Goal: Information Seeking & Learning: Learn about a topic

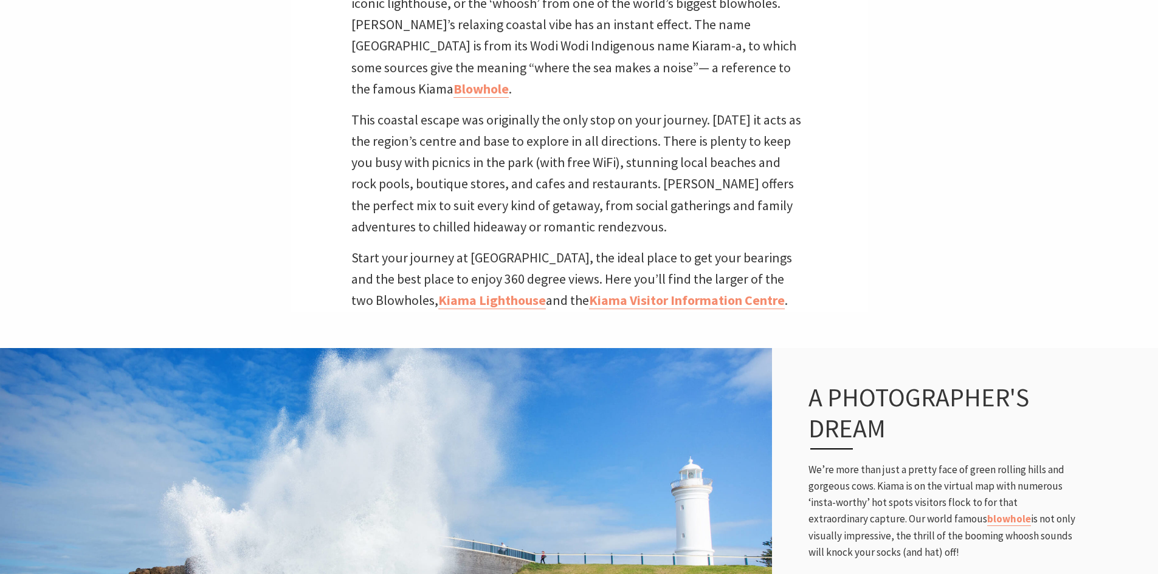
scroll to position [384, 1169]
click at [707, 292] on link "Kiama Visitor Information Centre" at bounding box center [687, 301] width 196 height 18
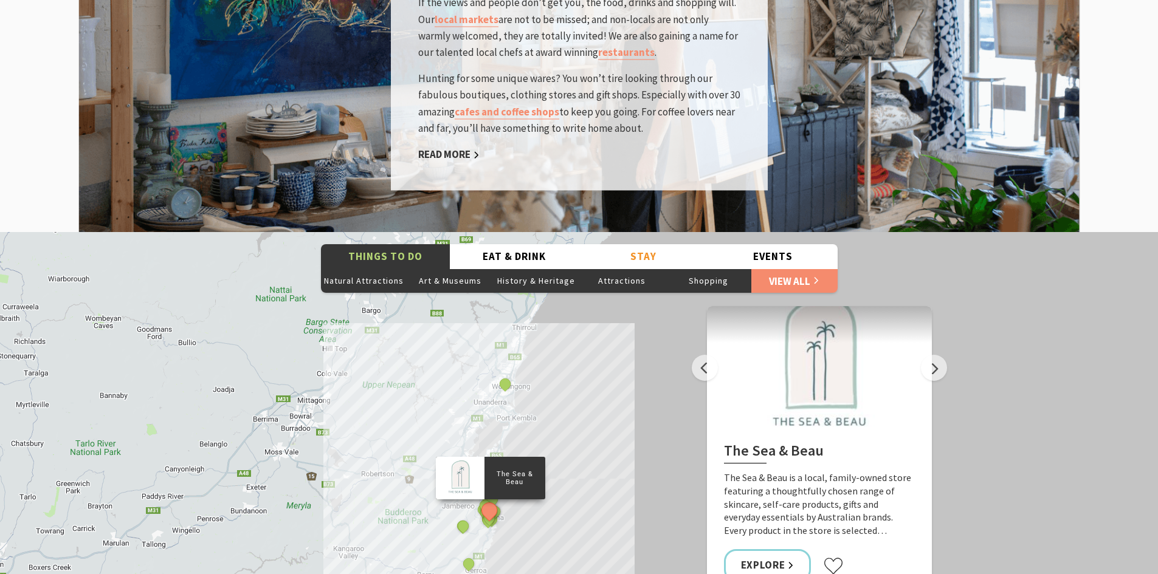
scroll to position [2006, 0]
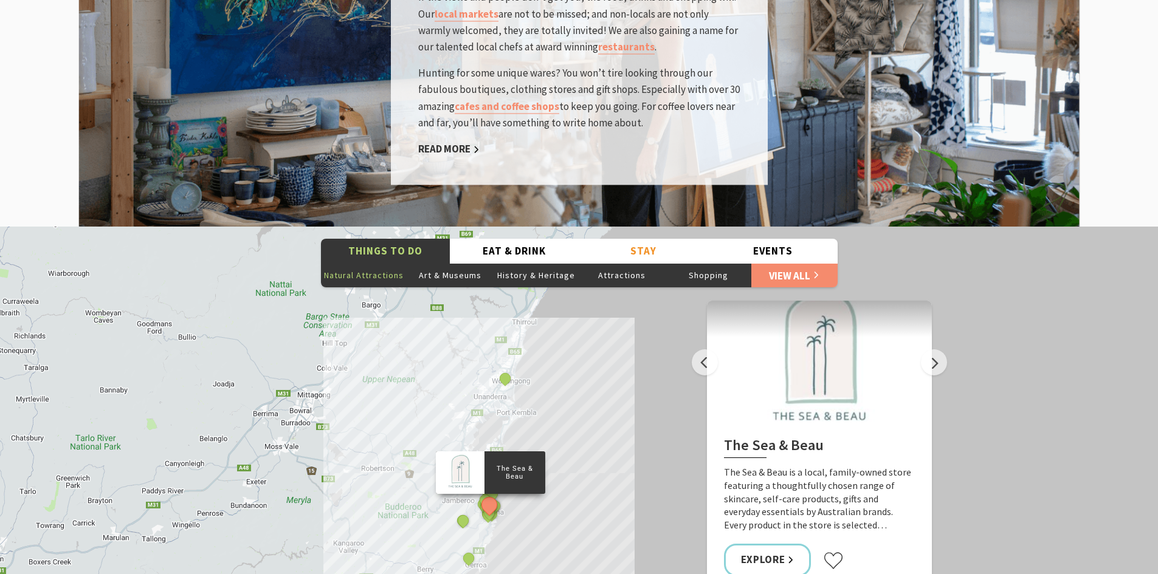
click at [398, 263] on button "Natural Attractions" at bounding box center [364, 275] width 86 height 24
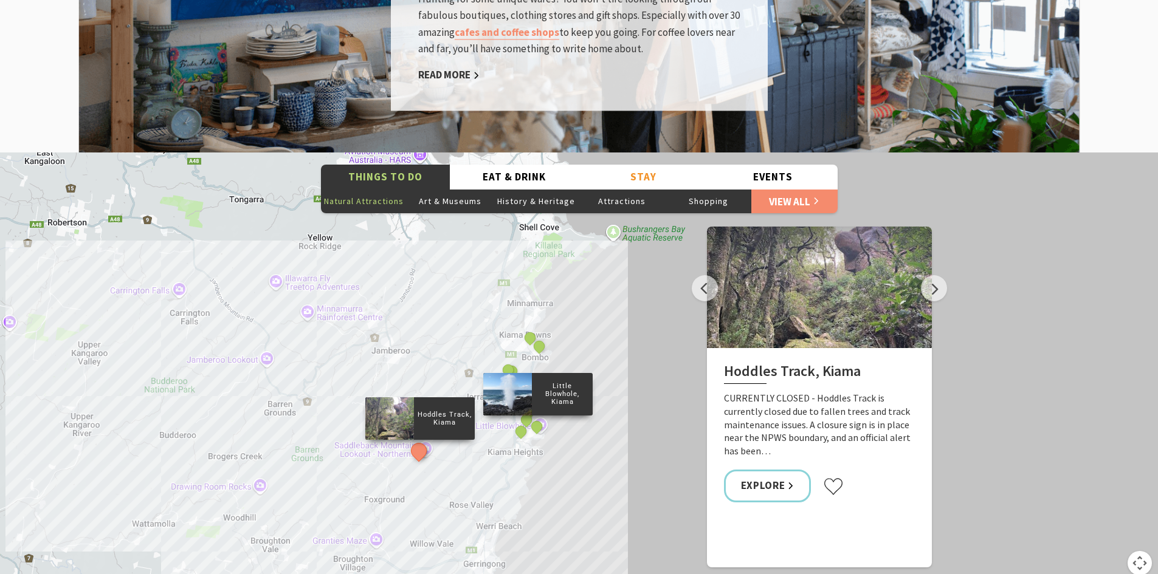
scroll to position [2127, 0]
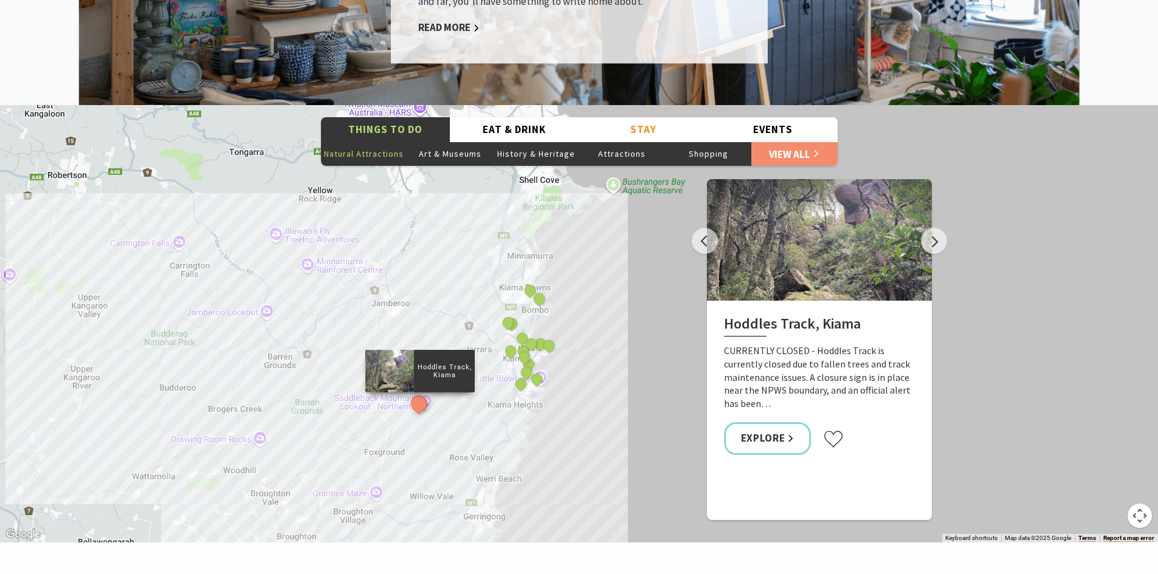
click at [559, 362] on div "Hoddles Track, Kiama Cathedral Rocks, Kiama Downs Continental Ocean Pool Kiama …" at bounding box center [579, 324] width 1158 height 438
click at [504, 363] on div "Hoddles Track, Kiama Cathedral Rocks, Kiama Downs Continental Ocean Pool Kiama …" at bounding box center [579, 324] width 1158 height 438
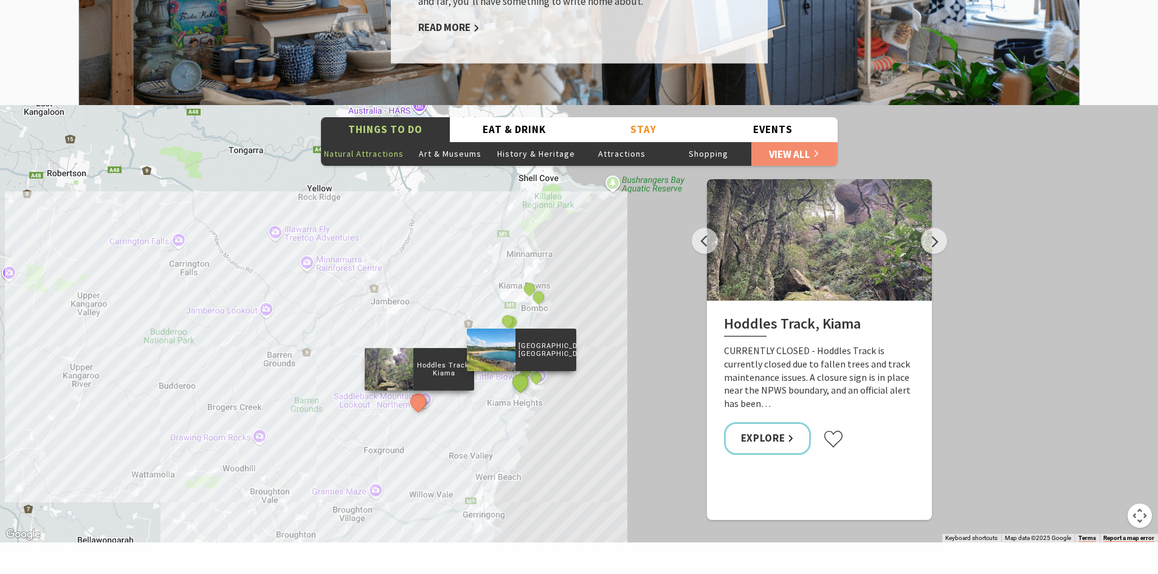
click at [515, 371] on button "See detail about Easts Beach, Kiama" at bounding box center [520, 382] width 22 height 22
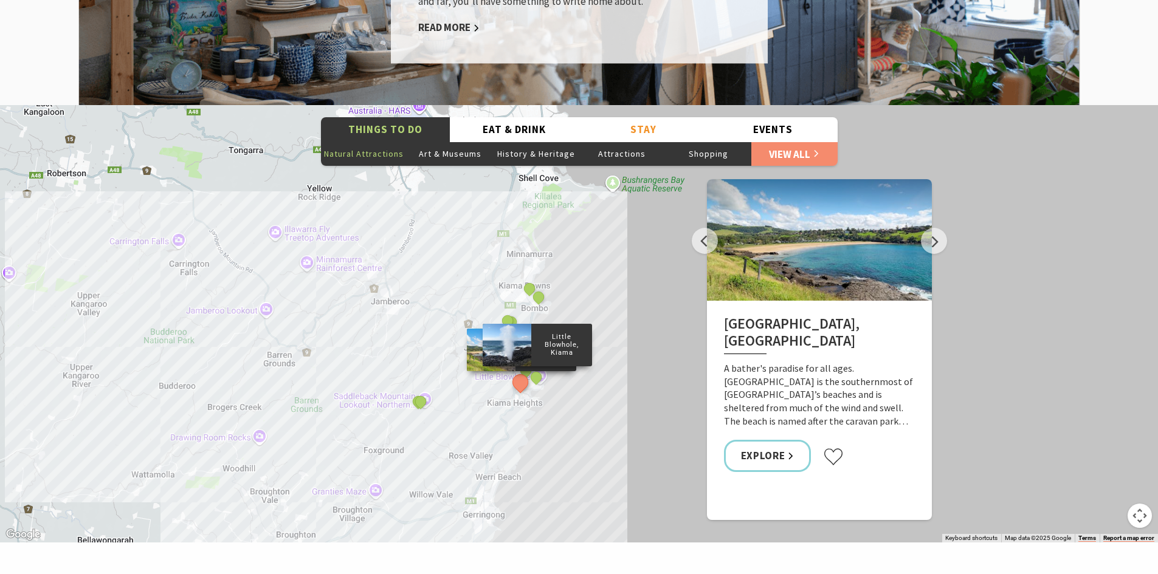
click at [541, 369] on div "Little Blowhole, Kiama" at bounding box center [537, 378] width 18 height 18
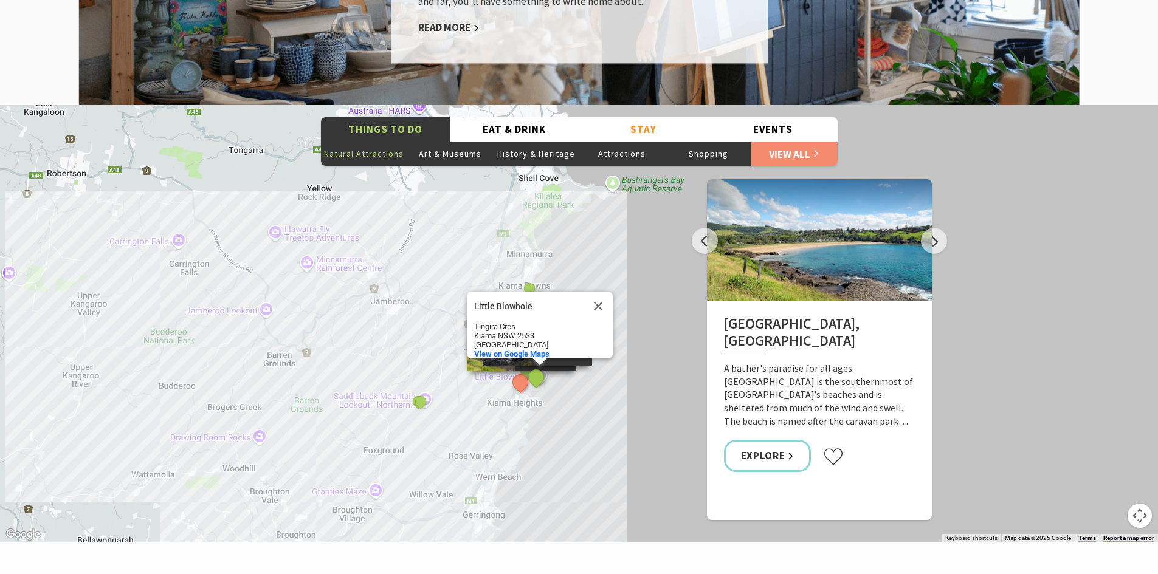
click at [539, 366] on button "See detail about Little Blowhole, Kiama" at bounding box center [536, 377] width 22 height 22
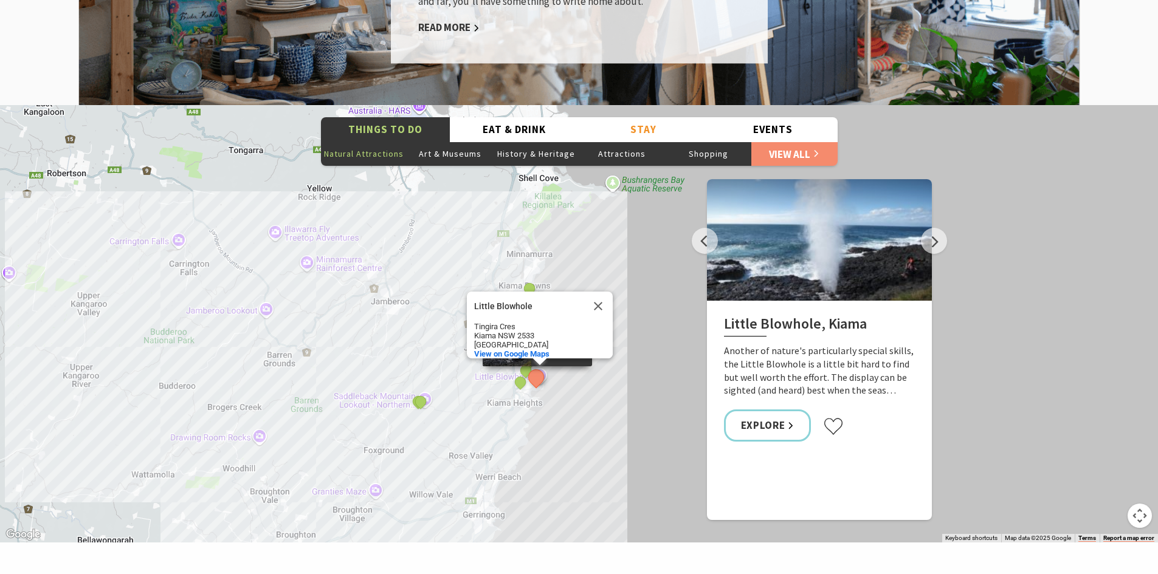
click at [522, 360] on button "See detail about Bonaira Native Gardens, Kiama" at bounding box center [526, 371] width 22 height 22
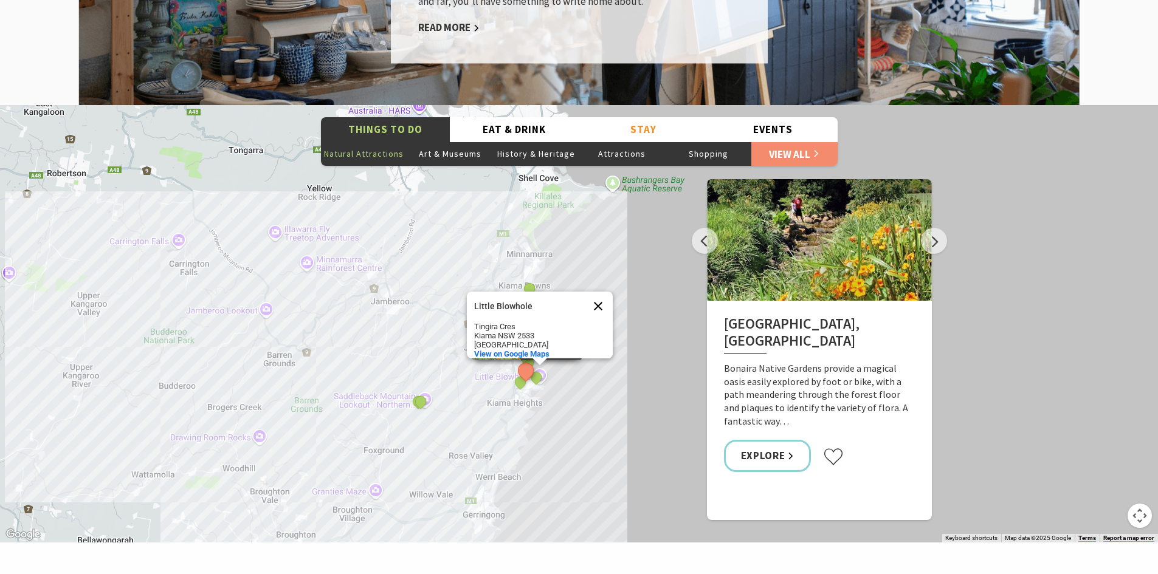
click at [604, 292] on button "Close" at bounding box center [598, 306] width 29 height 29
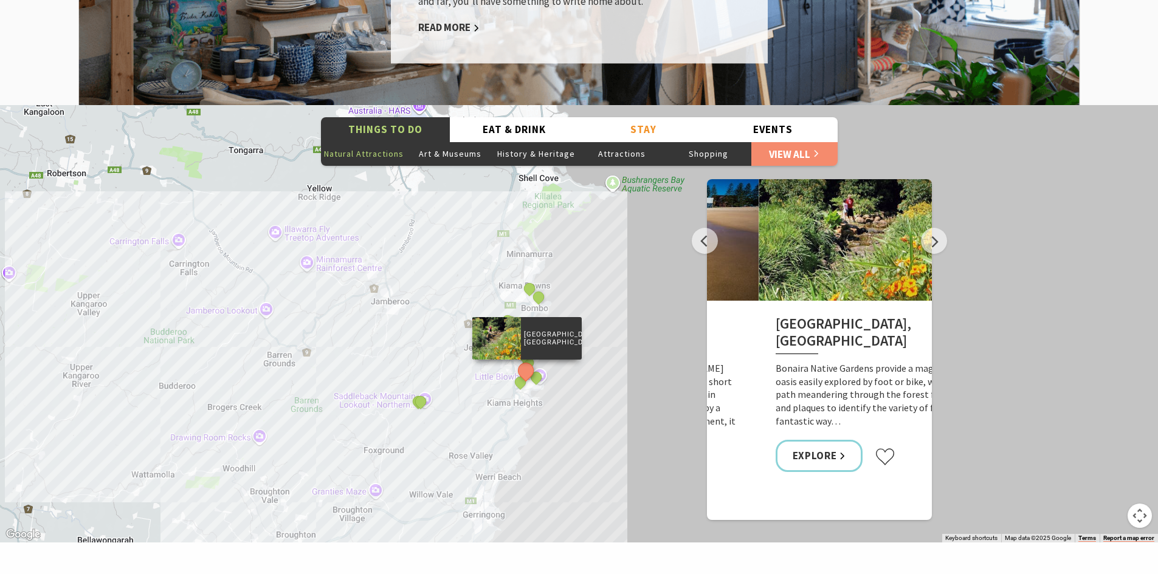
drag, startPoint x: 724, startPoint y: 306, endPoint x: 723, endPoint y: 293, distance: 13.4
click at [776, 315] on h2 "Bonaira Native Gardens, Kiama" at bounding box center [871, 335] width 191 height 40
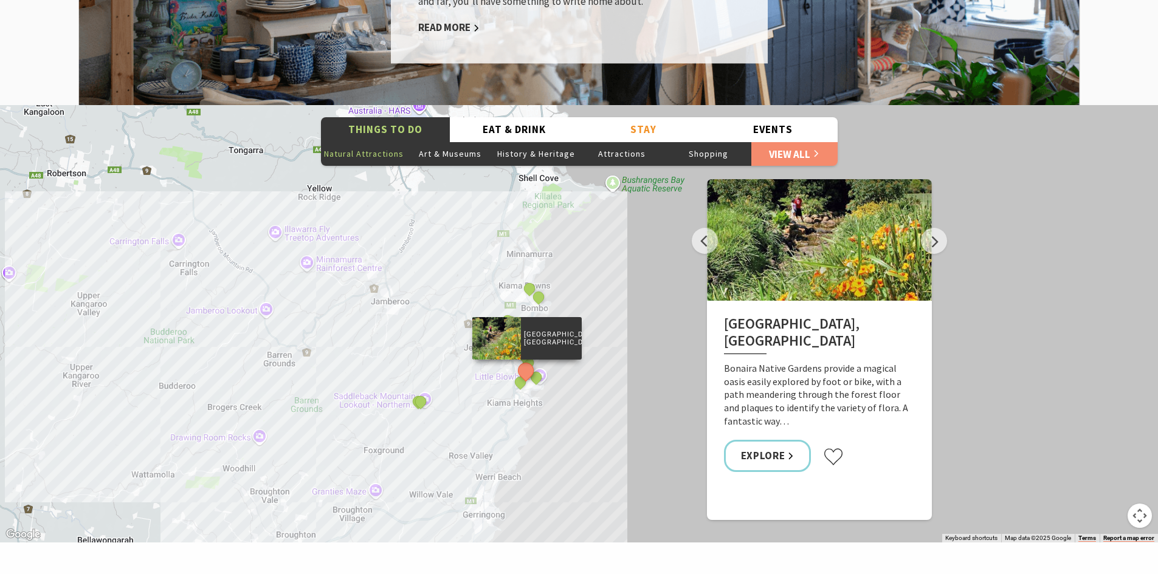
click at [861, 315] on h2 "Bonaira Native Gardens, Kiama" at bounding box center [819, 335] width 191 height 40
click at [535, 355] on div "Kendalls Beach, Kiama" at bounding box center [529, 364] width 18 height 18
click at [531, 351] on button "See detail about Kendalls Beach, Kiama" at bounding box center [528, 362] width 22 height 22
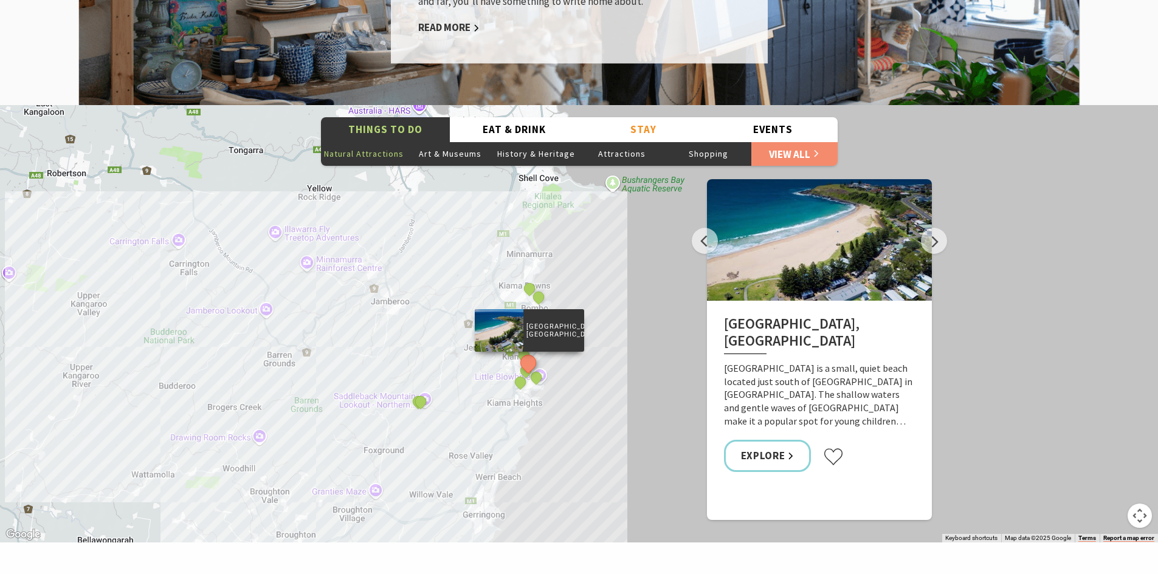
click at [489, 343] on div "Hoddles Track, Kiama Cathedral Rocks, Kiama Downs Continental Ocean Pool Kiama …" at bounding box center [579, 324] width 1158 height 438
click at [655, 247] on div "Hoddles Track, Kiama Cathedral Rocks, Kiama Downs Continental Ocean Pool Kiama …" at bounding box center [579, 324] width 1158 height 438
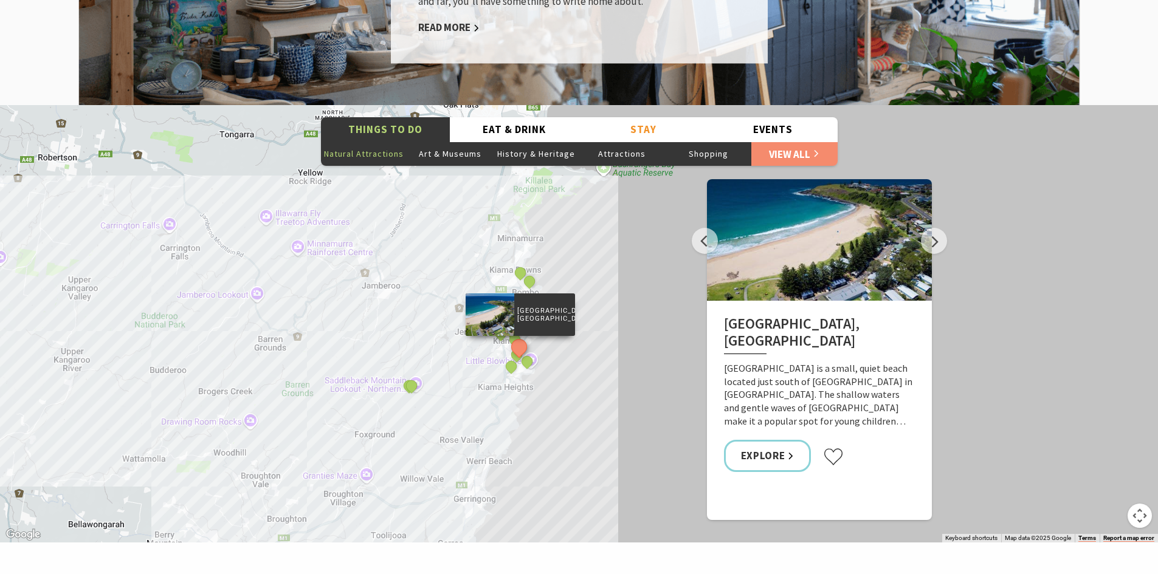
drag, startPoint x: 502, startPoint y: 293, endPoint x: 492, endPoint y: 276, distance: 19.9
click at [492, 294] on div at bounding box center [490, 315] width 49 height 43
click at [531, 117] on button "Eat & Drink" at bounding box center [514, 129] width 129 height 25
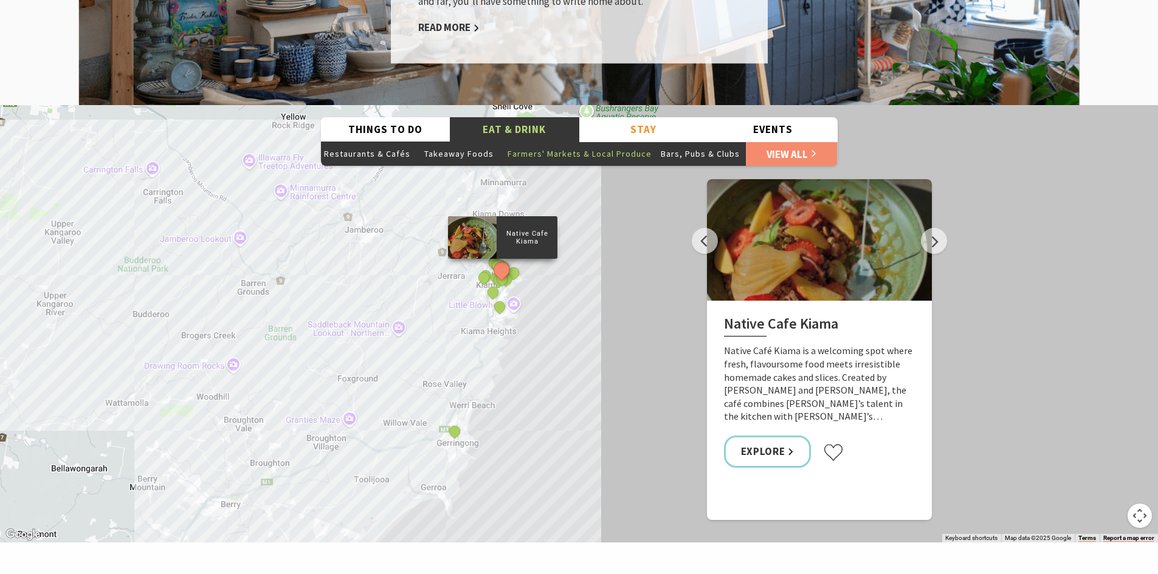
click at [604, 142] on button "Farmers' Markets & Local Produce" at bounding box center [580, 154] width 150 height 24
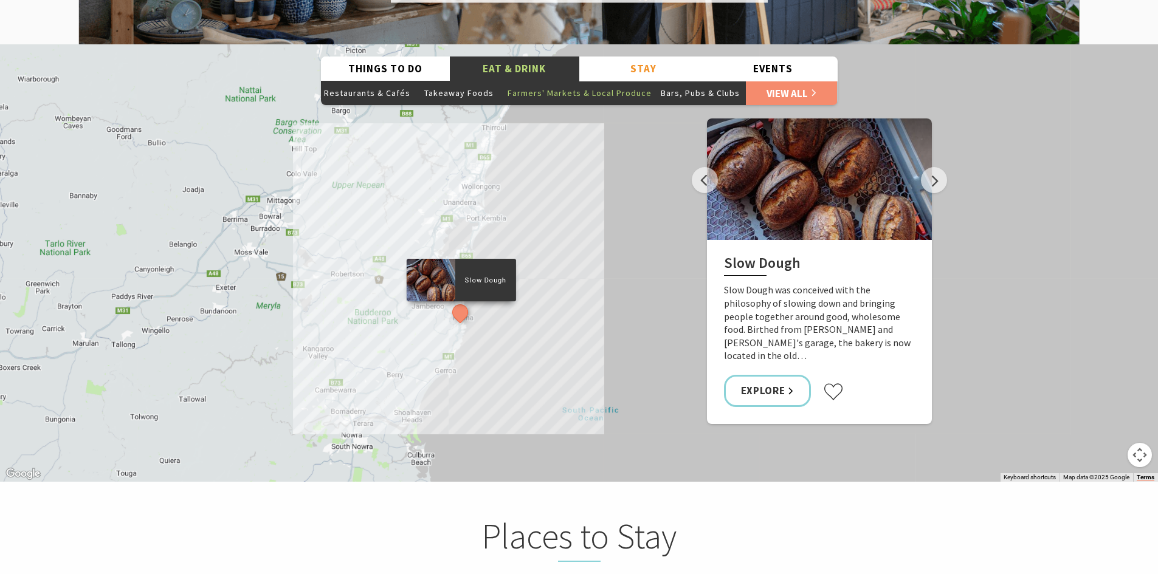
scroll to position [384, 1169]
click at [580, 81] on button "Farmers' Markets & Local Produce" at bounding box center [580, 93] width 150 height 24
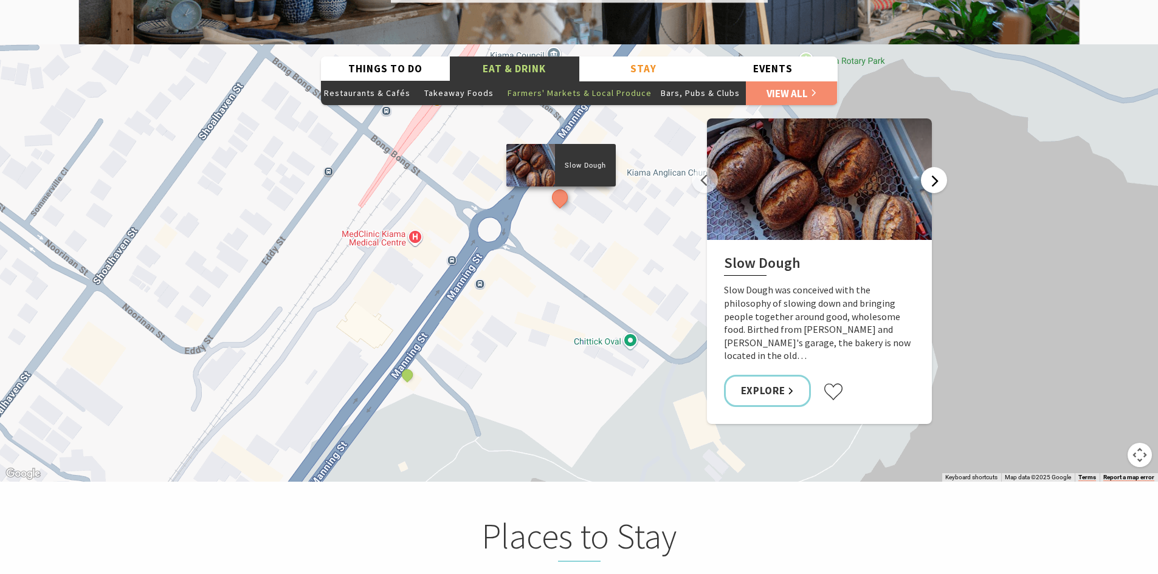
click at [932, 167] on button "Next" at bounding box center [934, 180] width 26 height 26
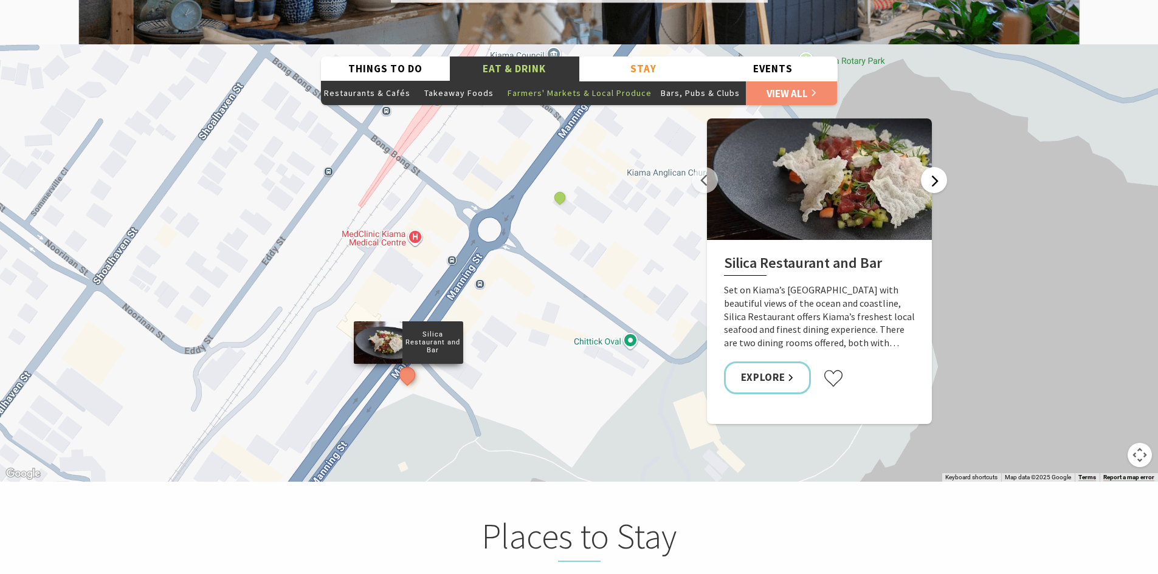
click at [935, 167] on button "Next" at bounding box center [934, 180] width 26 height 26
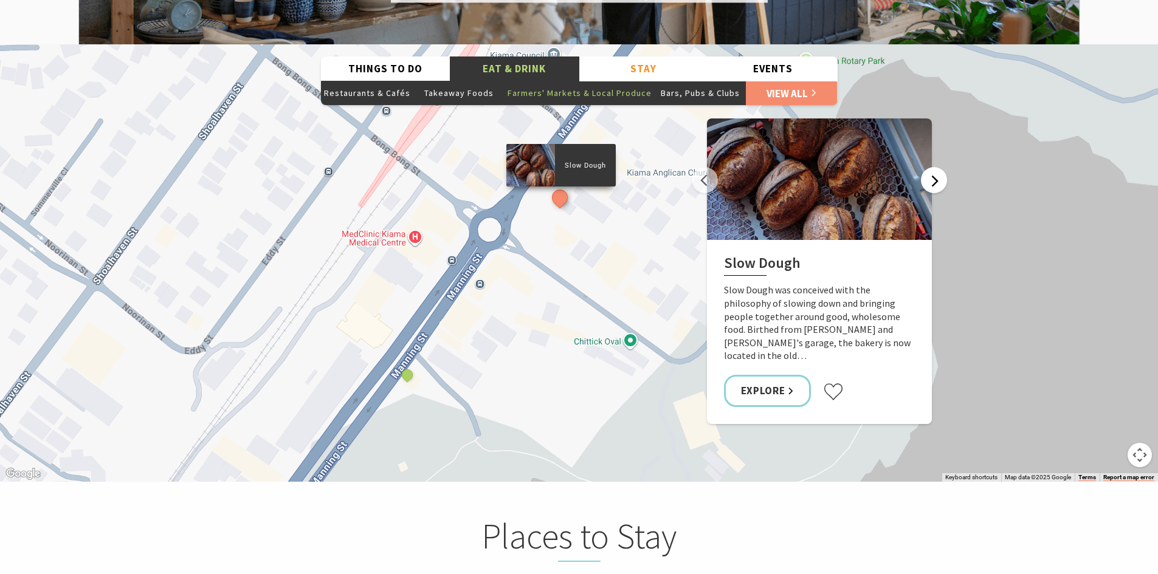
click at [936, 167] on button "Next" at bounding box center [934, 180] width 26 height 26
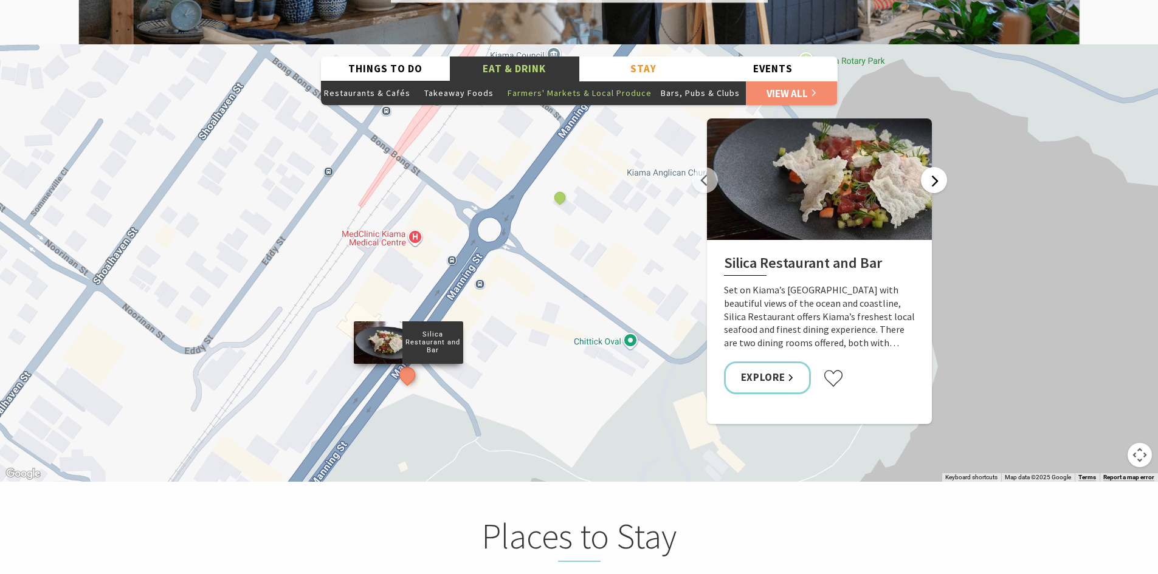
click at [936, 167] on button "Next" at bounding box center [934, 180] width 26 height 26
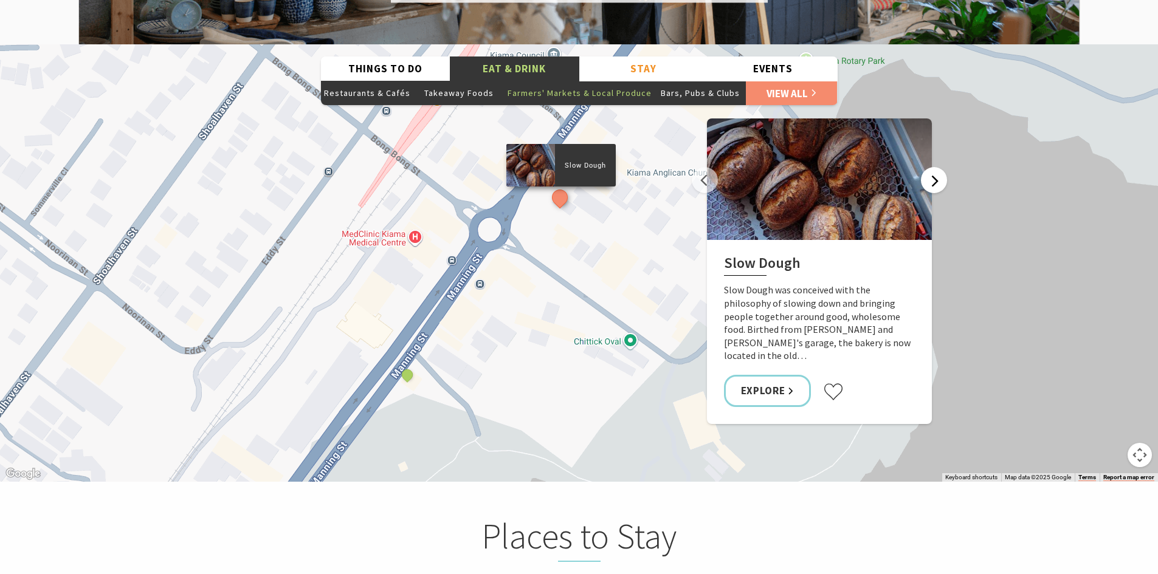
click at [936, 167] on button "Next" at bounding box center [934, 180] width 26 height 26
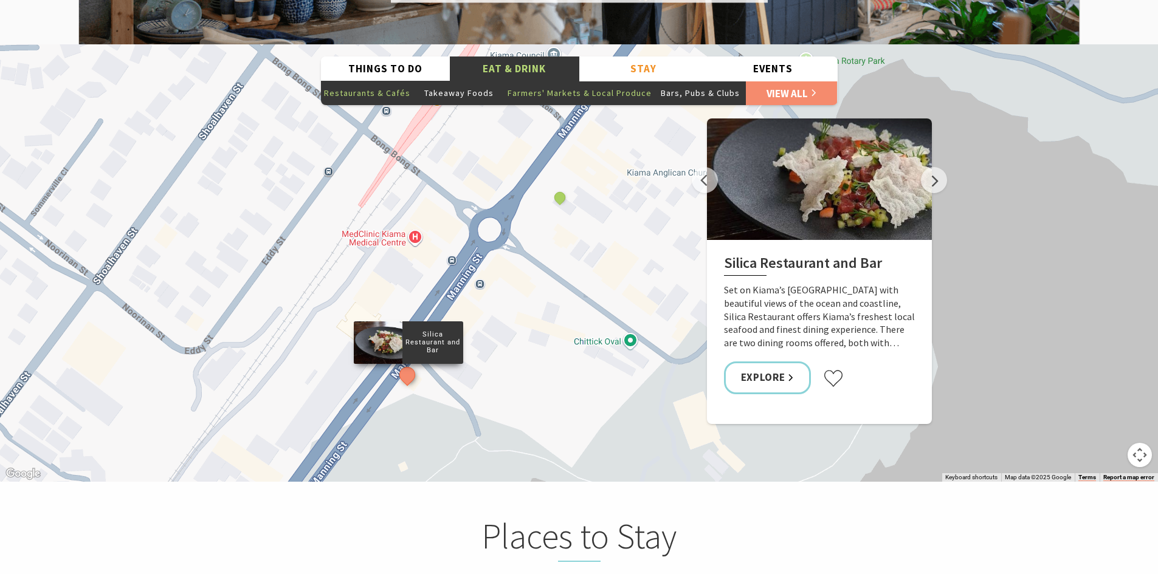
click at [385, 81] on button "Restaurants & Cafés" at bounding box center [367, 93] width 92 height 24
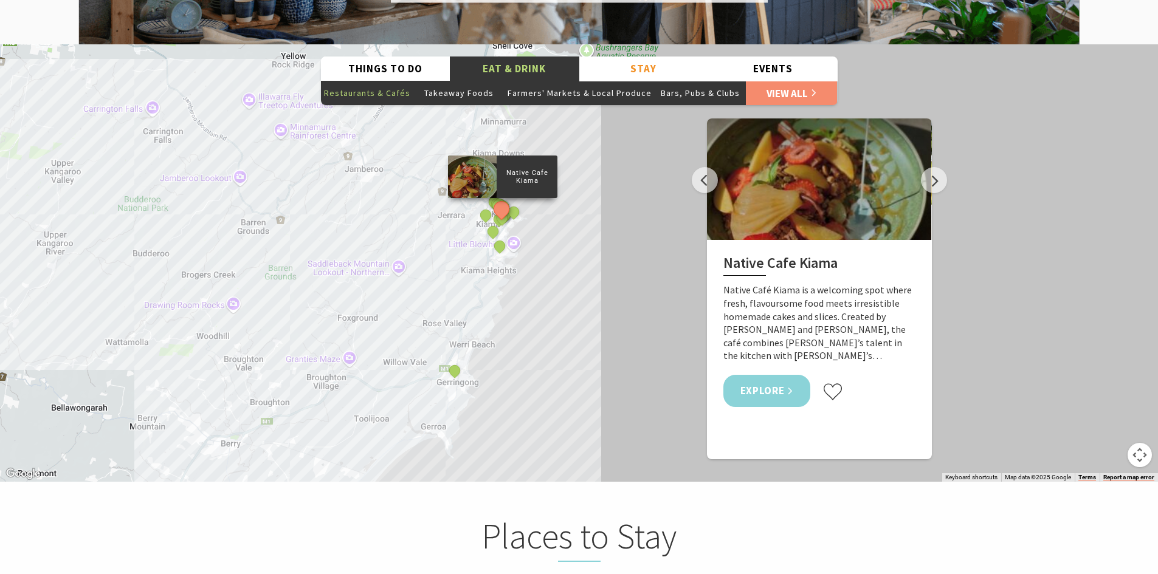
click at [763, 375] on link "Explore" at bounding box center [767, 391] width 88 height 32
click at [922, 167] on button "Next" at bounding box center [934, 180] width 26 height 26
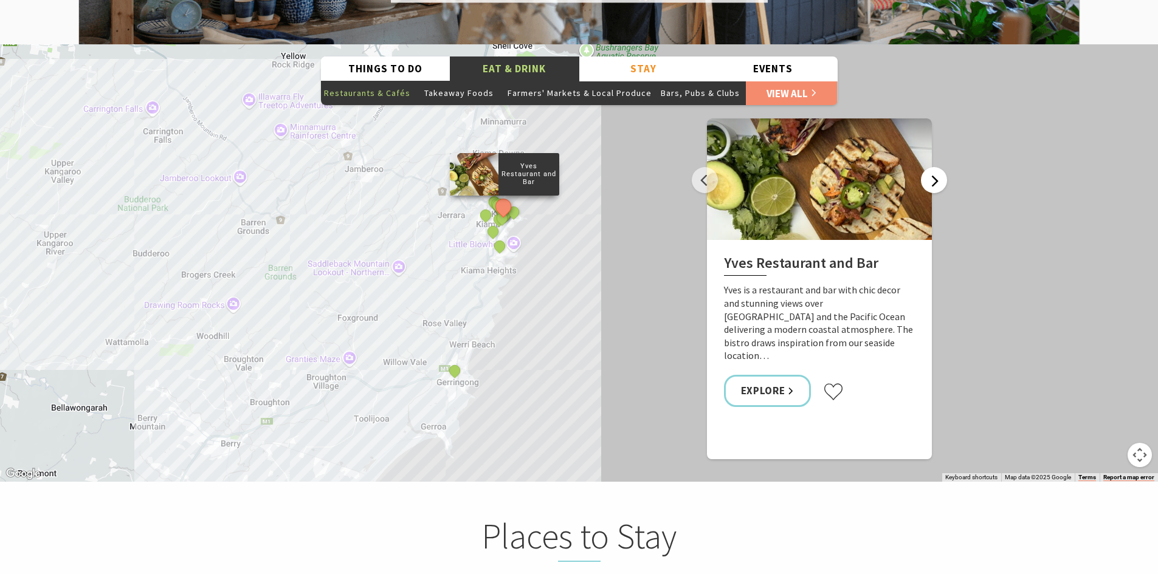
click at [922, 167] on button "Next" at bounding box center [934, 180] width 26 height 26
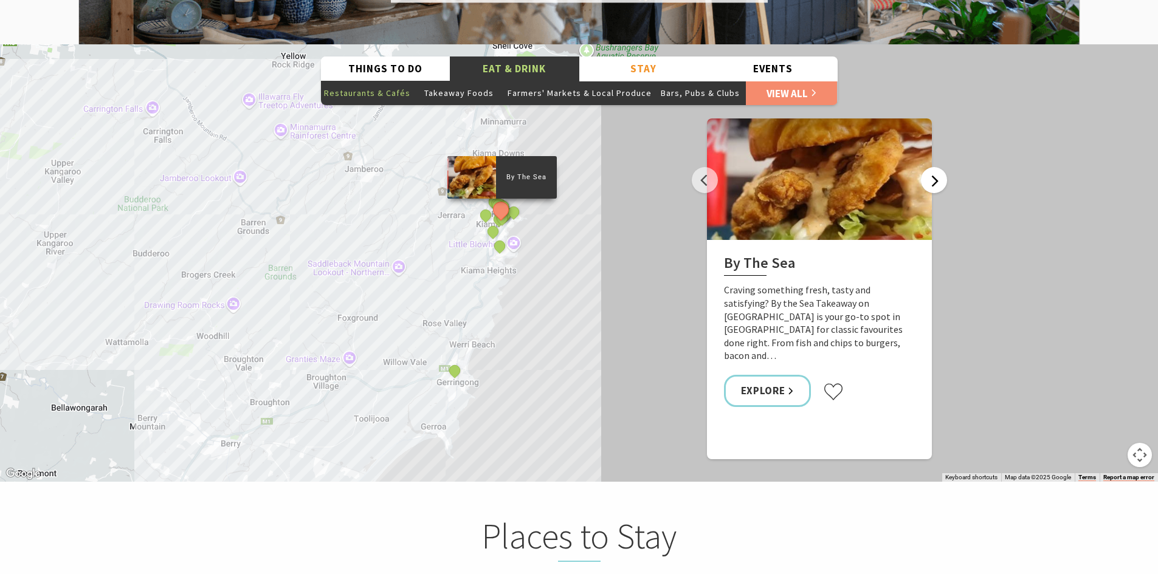
click at [922, 167] on button "Next" at bounding box center [934, 180] width 26 height 26
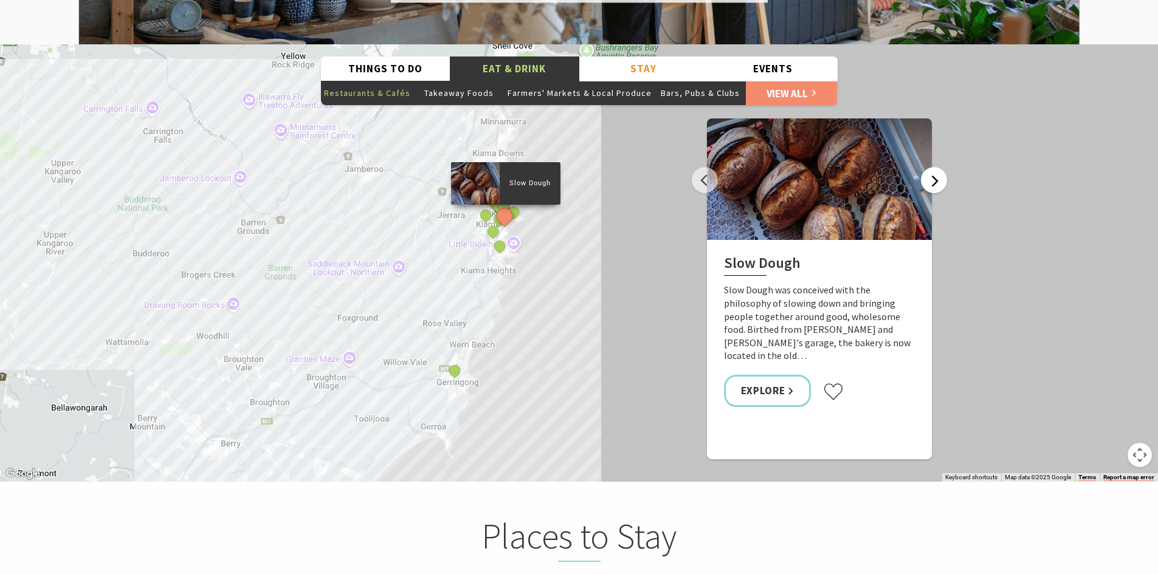
click at [923, 167] on button "Next" at bounding box center [934, 180] width 26 height 26
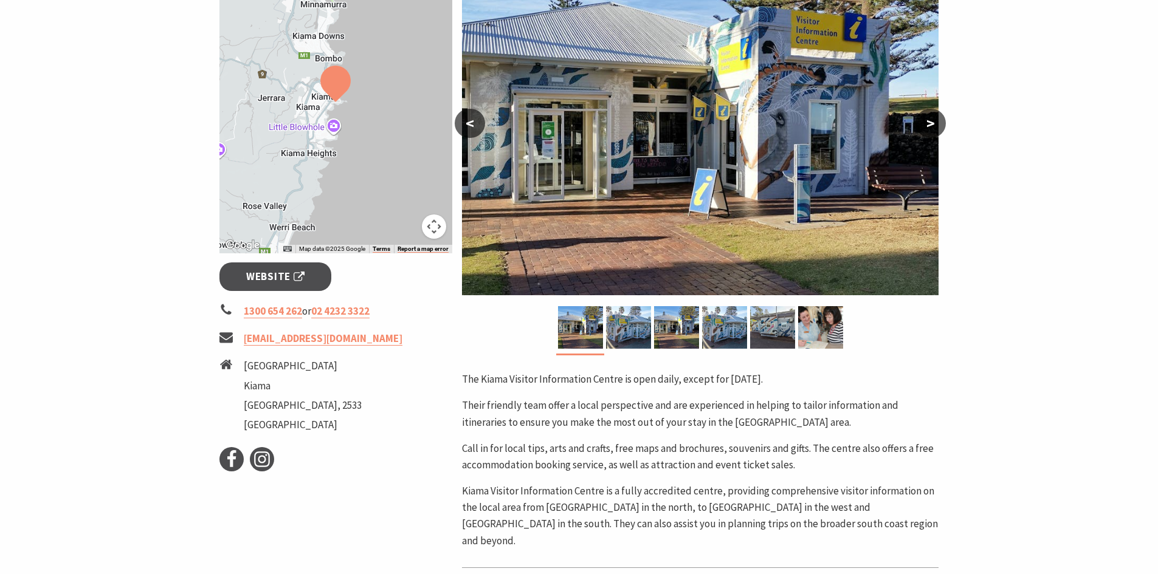
scroll to position [239, 0]
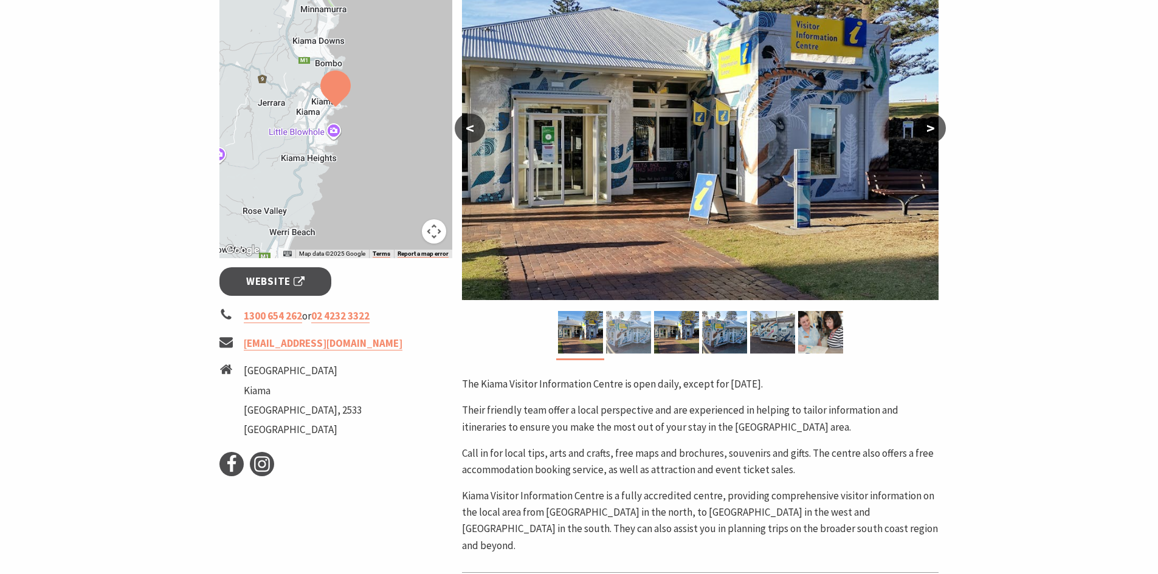
click at [625, 335] on img at bounding box center [628, 332] width 45 height 43
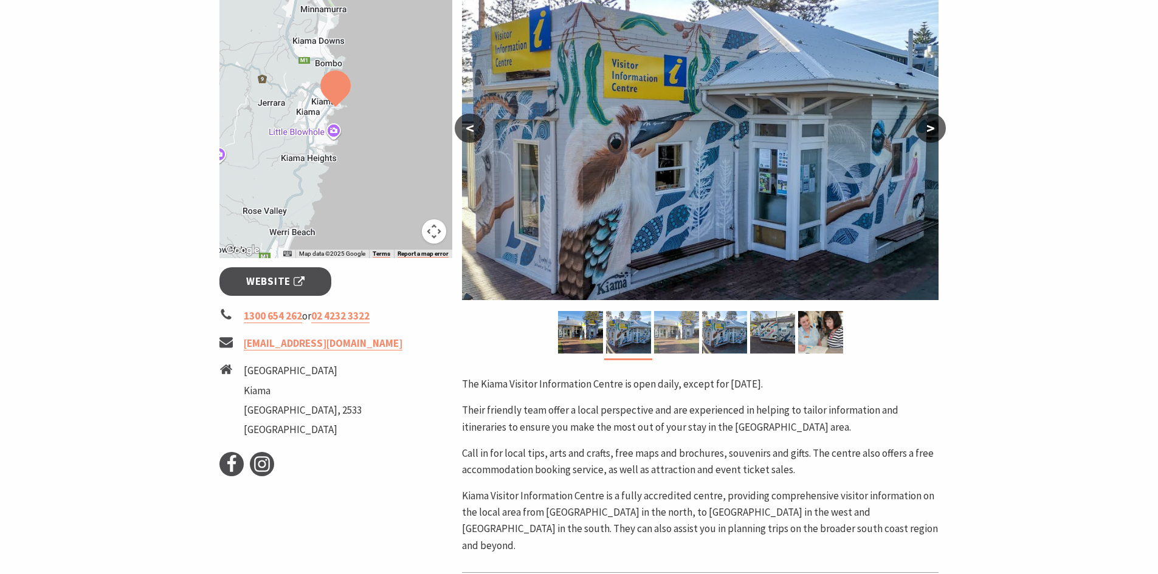
click at [678, 326] on img at bounding box center [676, 332] width 45 height 43
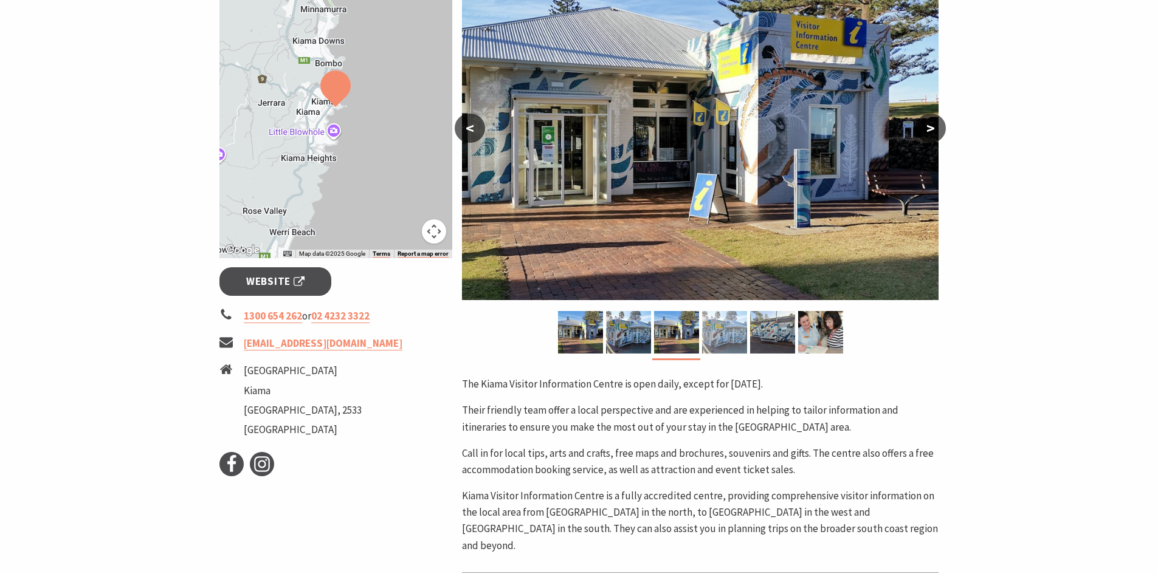
click at [739, 336] on img at bounding box center [724, 332] width 45 height 43
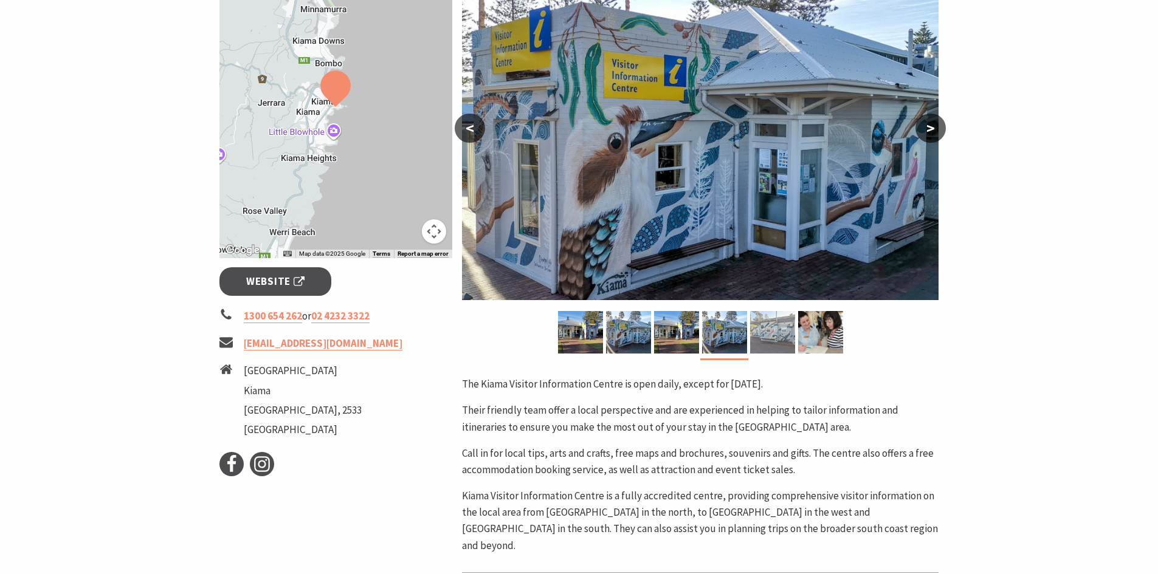
click at [793, 331] on img at bounding box center [772, 332] width 45 height 43
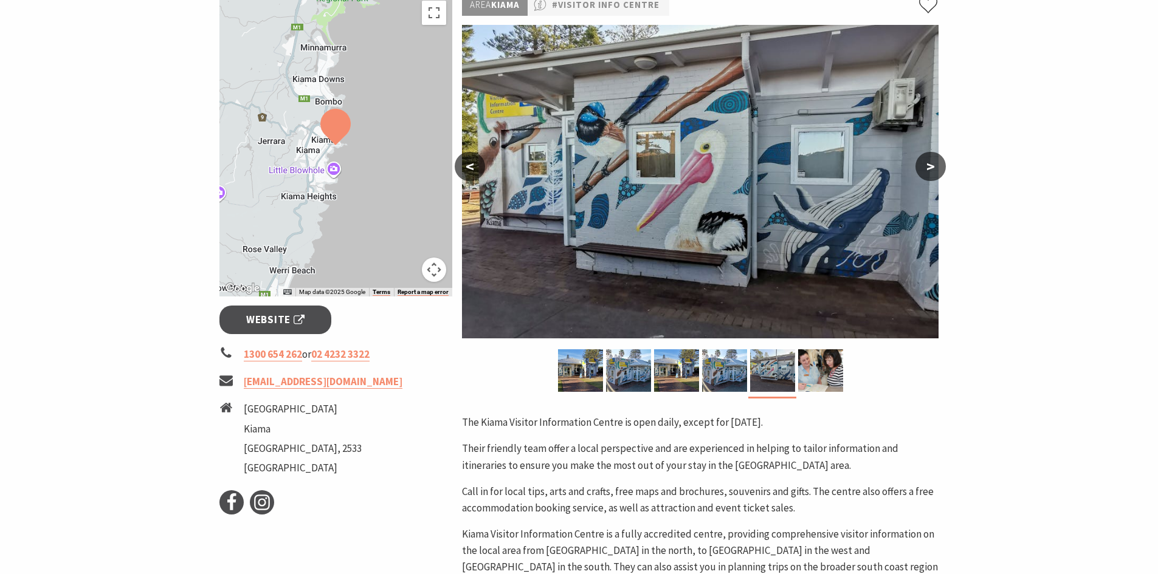
scroll to position [117, 0]
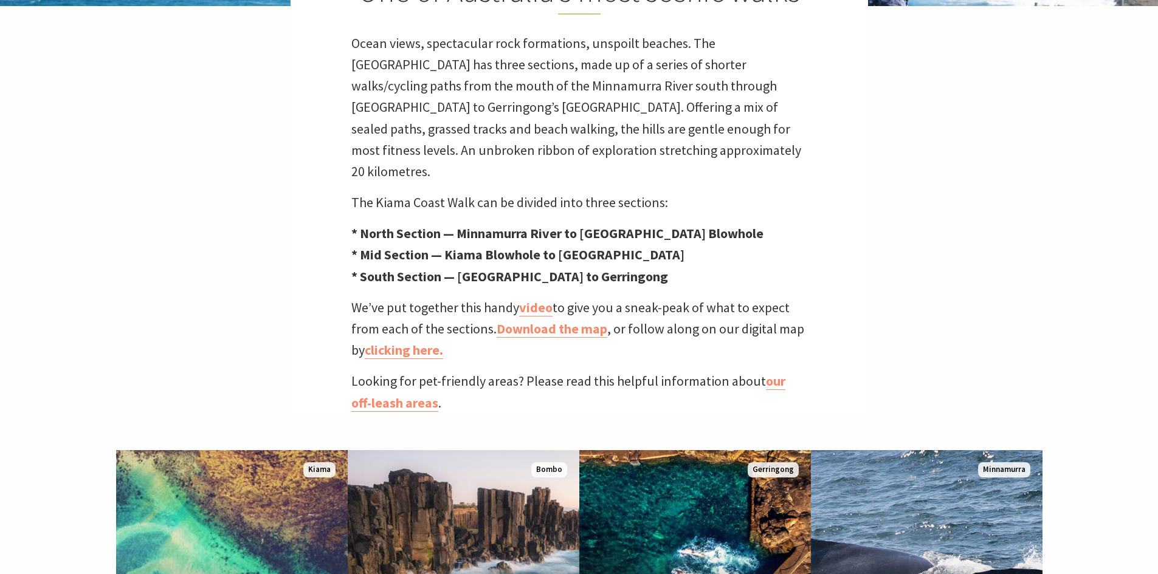
scroll to position [425, 0]
click at [567, 320] on link "Download the map" at bounding box center [552, 329] width 111 height 18
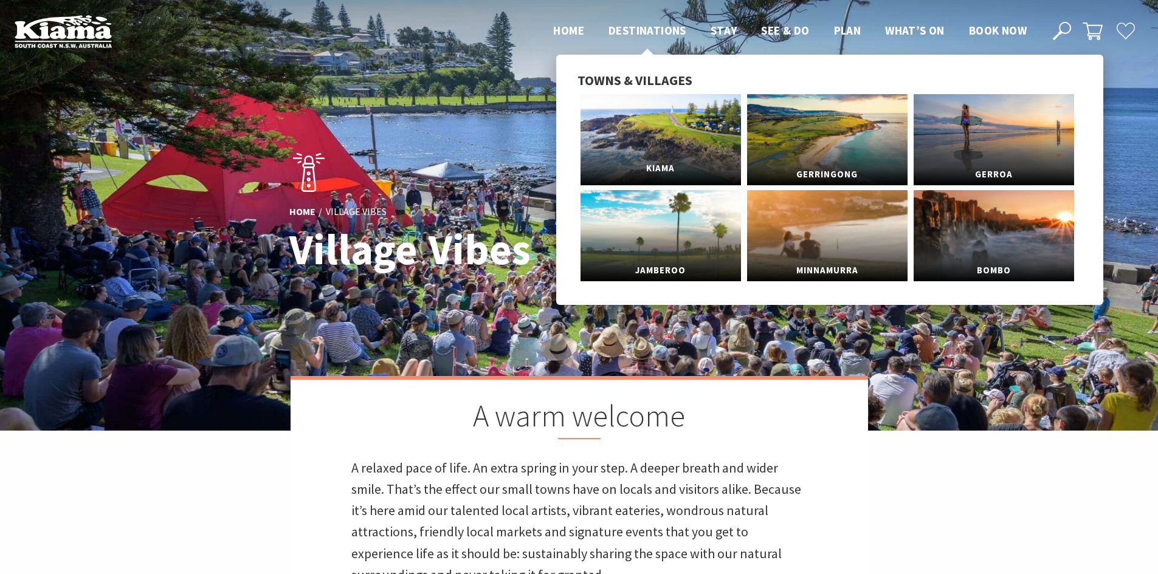
click at [627, 133] on link "Kiama" at bounding box center [660, 139] width 160 height 91
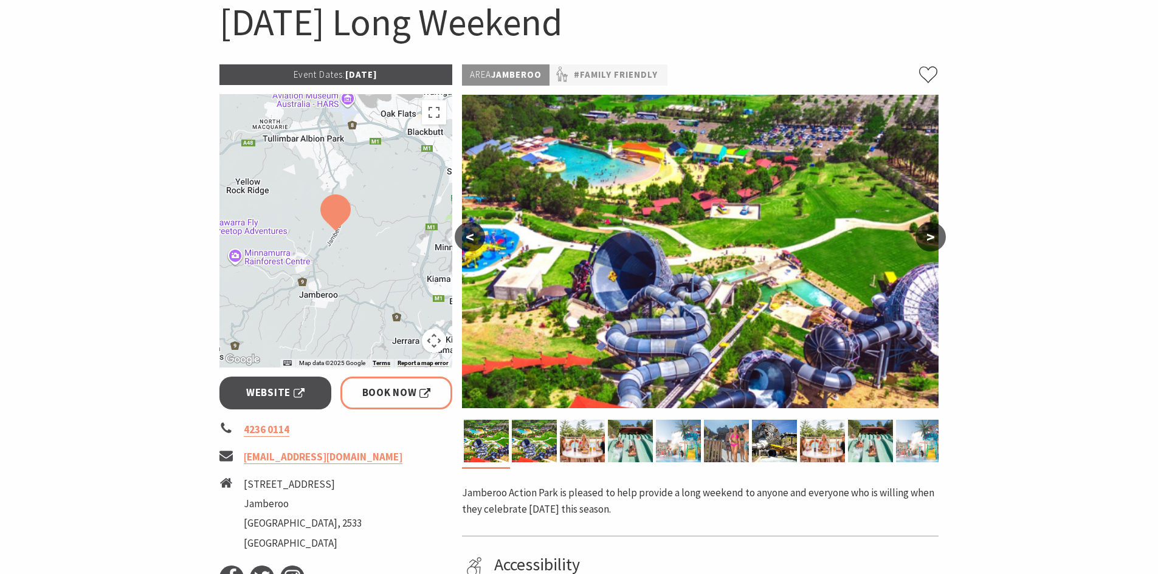
scroll to position [182, 0]
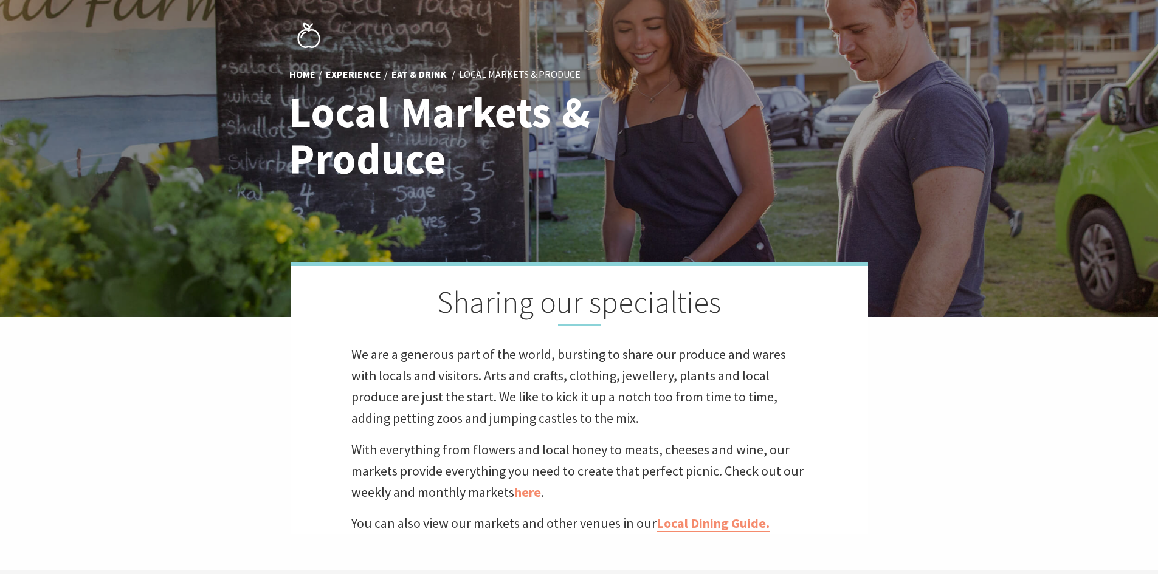
scroll to position [182, 0]
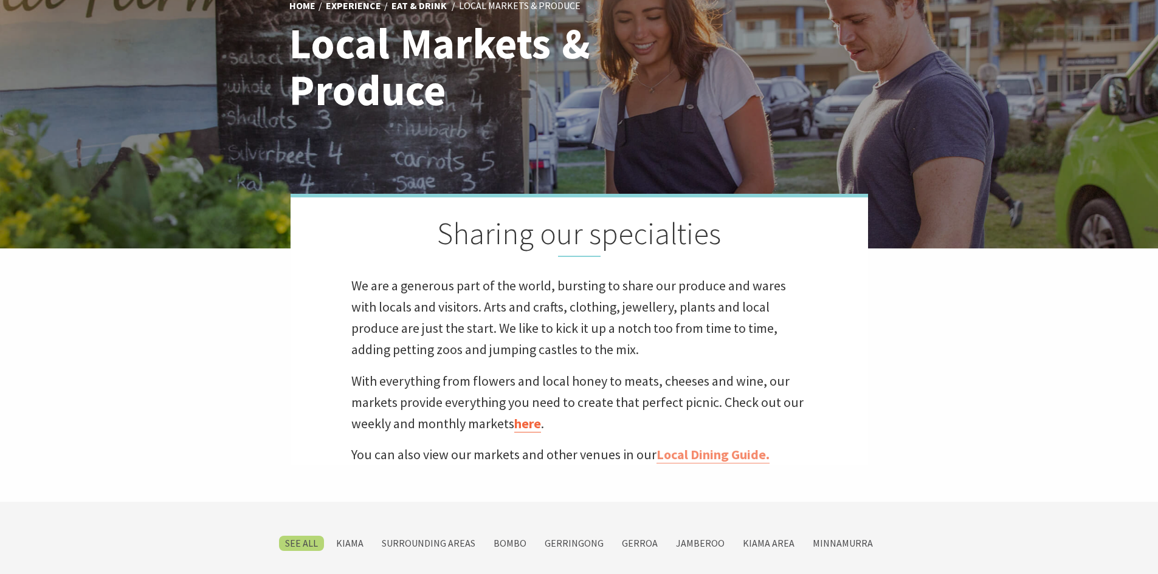
click at [526, 429] on link "here" at bounding box center [527, 424] width 27 height 18
click at [698, 455] on link "Local Dining Guide." at bounding box center [712, 455] width 113 height 18
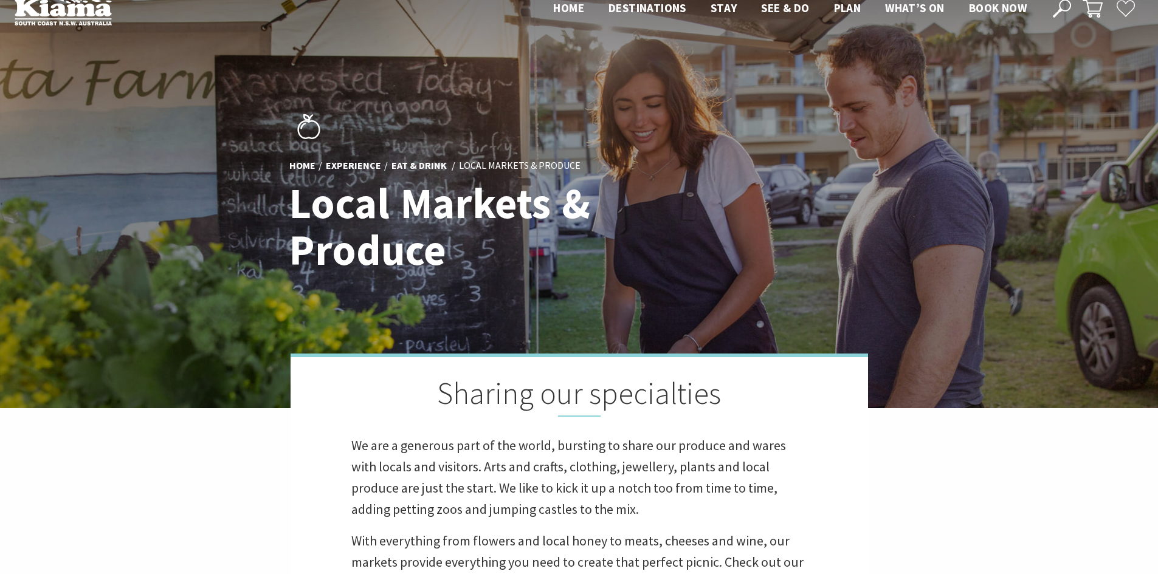
scroll to position [0, 0]
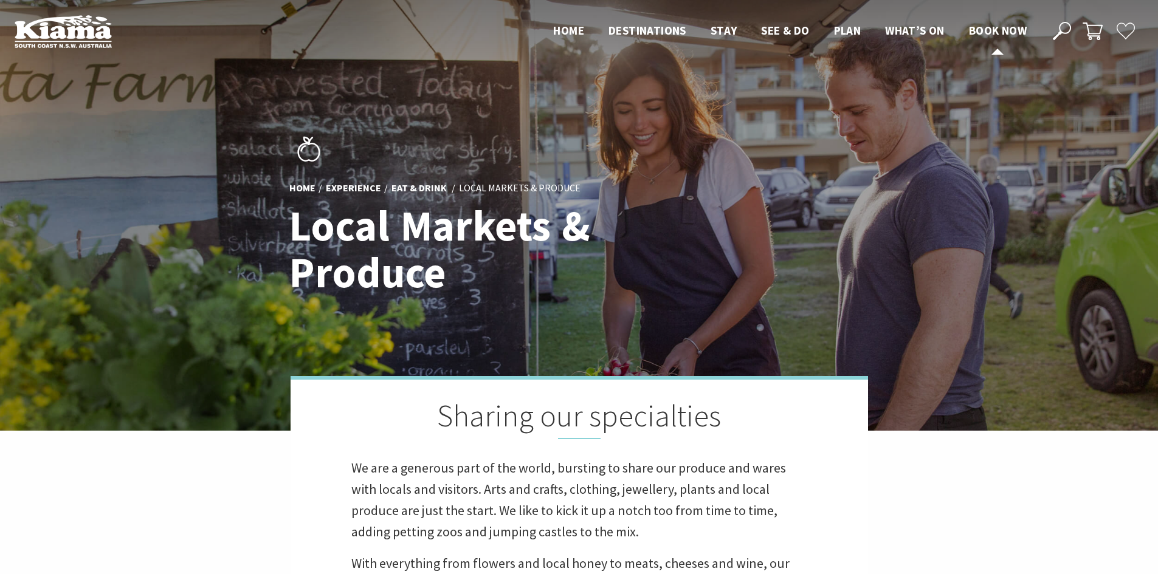
click at [1016, 32] on span "Book now" at bounding box center [998, 30] width 58 height 15
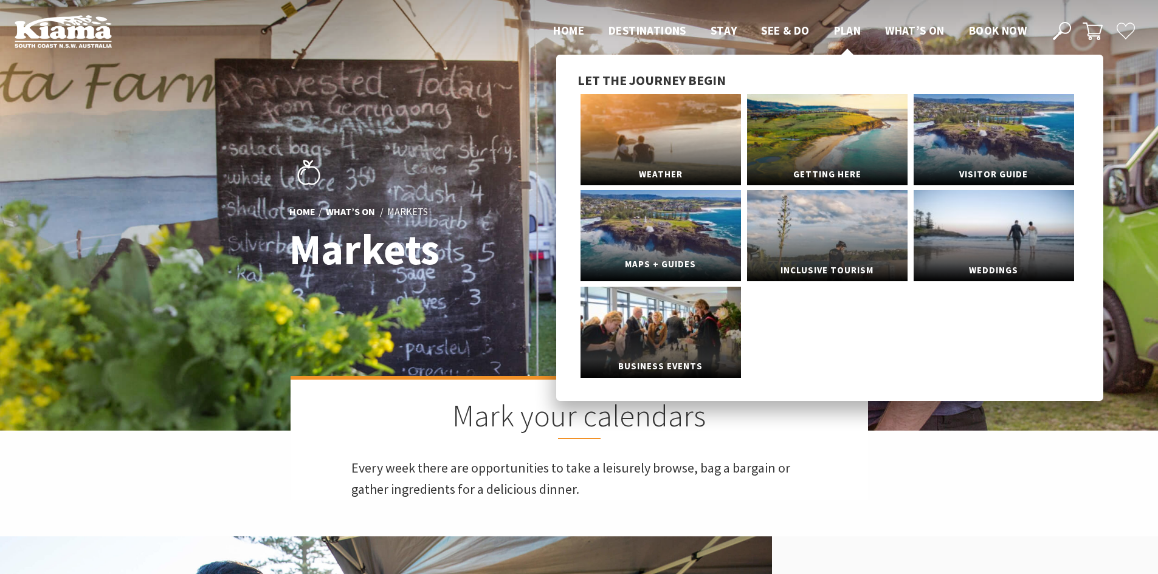
click at [697, 236] on link "Maps + Guides" at bounding box center [660, 235] width 160 height 91
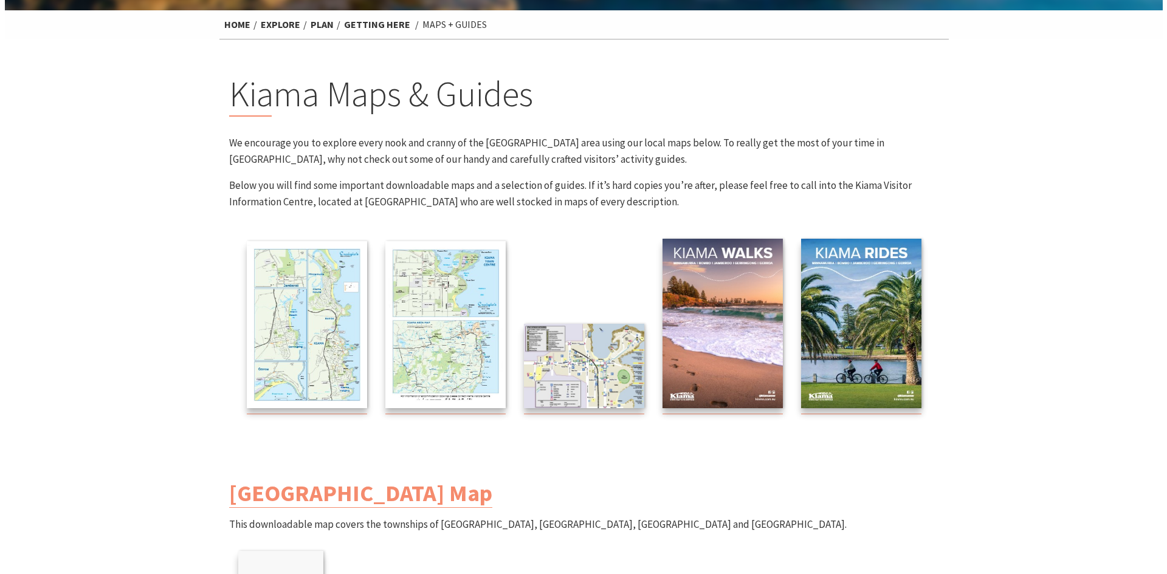
scroll to position [61, 0]
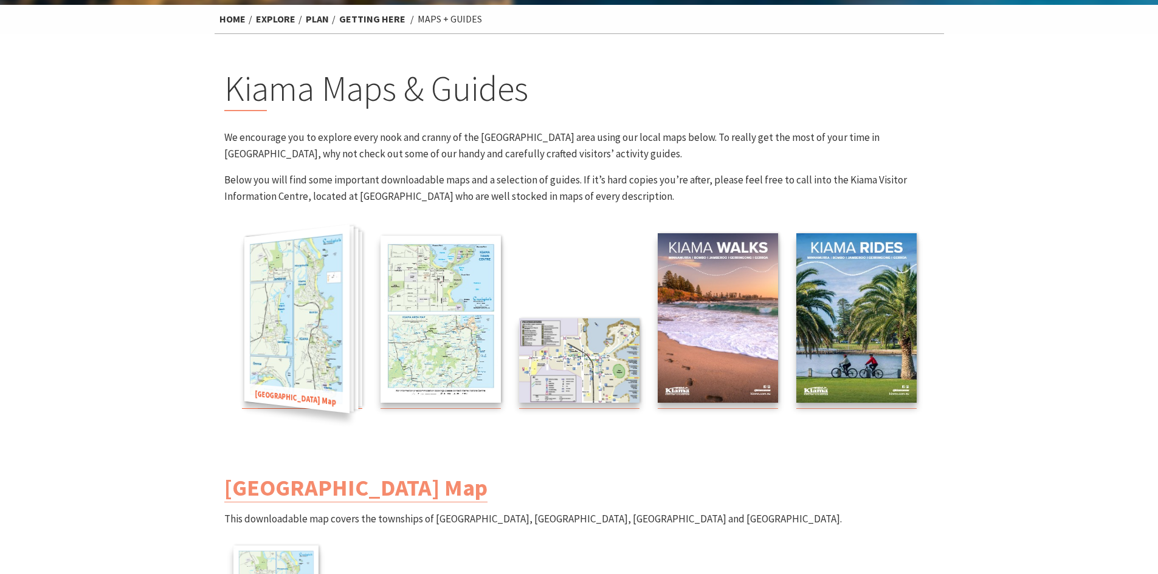
drag, startPoint x: 365, startPoint y: 350, endPoint x: 290, endPoint y: 293, distance: 94.6
click at [292, 332] on img at bounding box center [296, 319] width 105 height 189
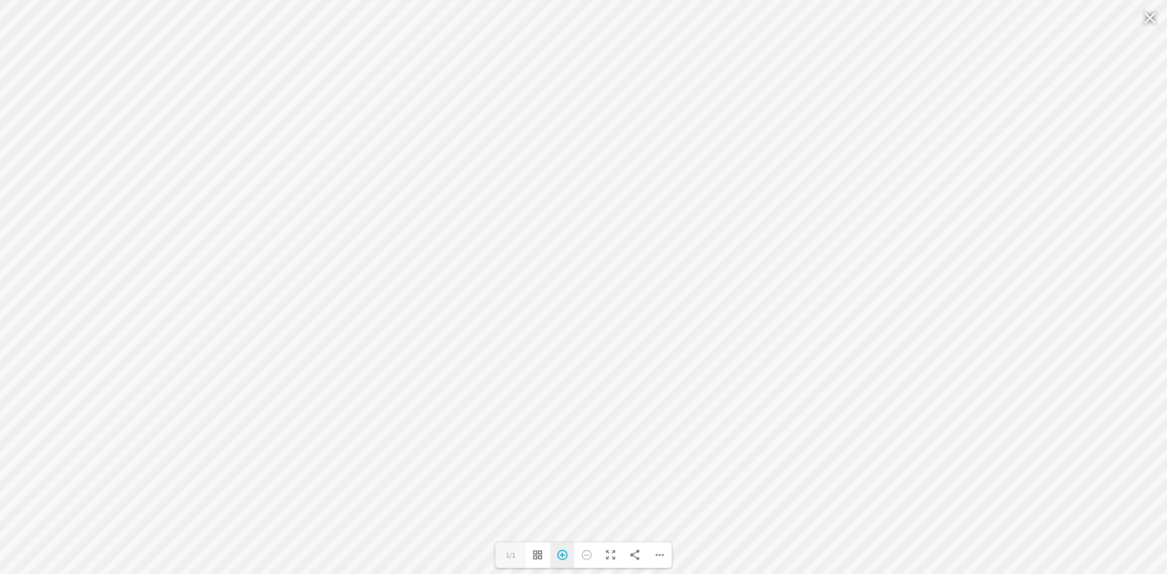
click at [558, 557] on div "Zoom In" at bounding box center [562, 556] width 24 height 26
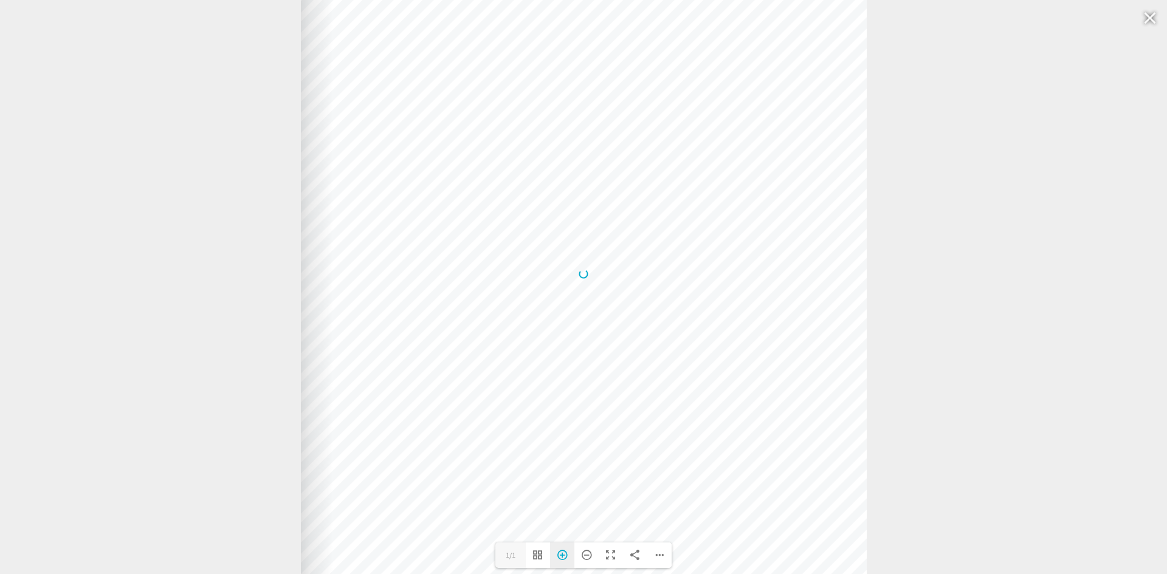
click at [558, 556] on div "Zoom In" at bounding box center [562, 556] width 24 height 26
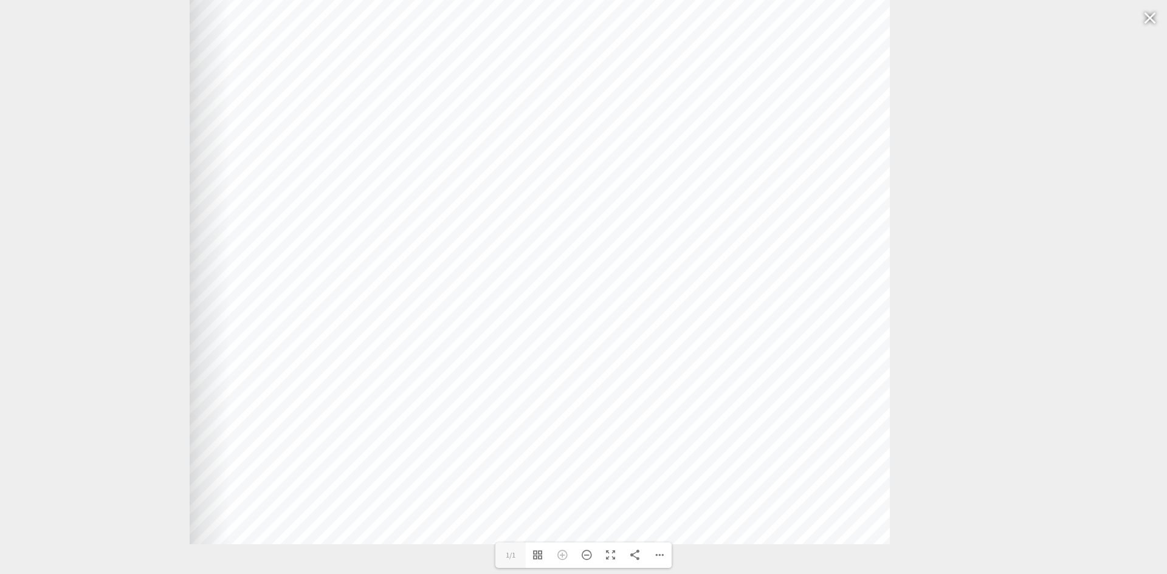
drag, startPoint x: 649, startPoint y: 432, endPoint x: 605, endPoint y: 216, distance: 220.2
click at [605, 216] on div at bounding box center [540, 58] width 700 height 973
click at [580, 558] on div "Zoom Out" at bounding box center [586, 556] width 24 height 26
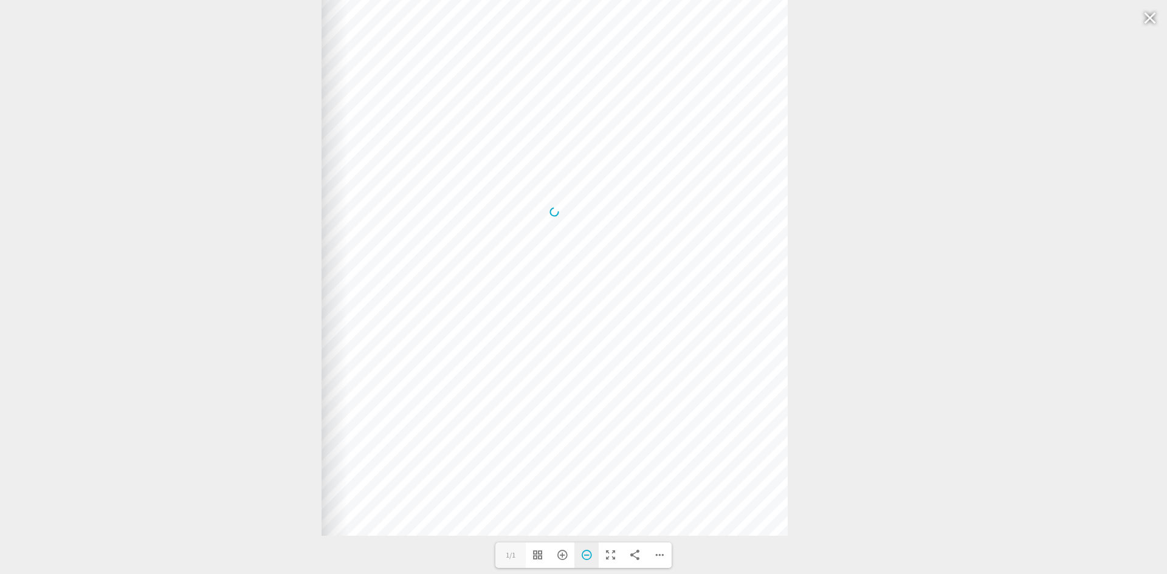
click at [579, 558] on div "Zoom Out" at bounding box center [586, 556] width 24 height 26
click at [1142, 10] on div at bounding box center [1150, 17] width 28 height 29
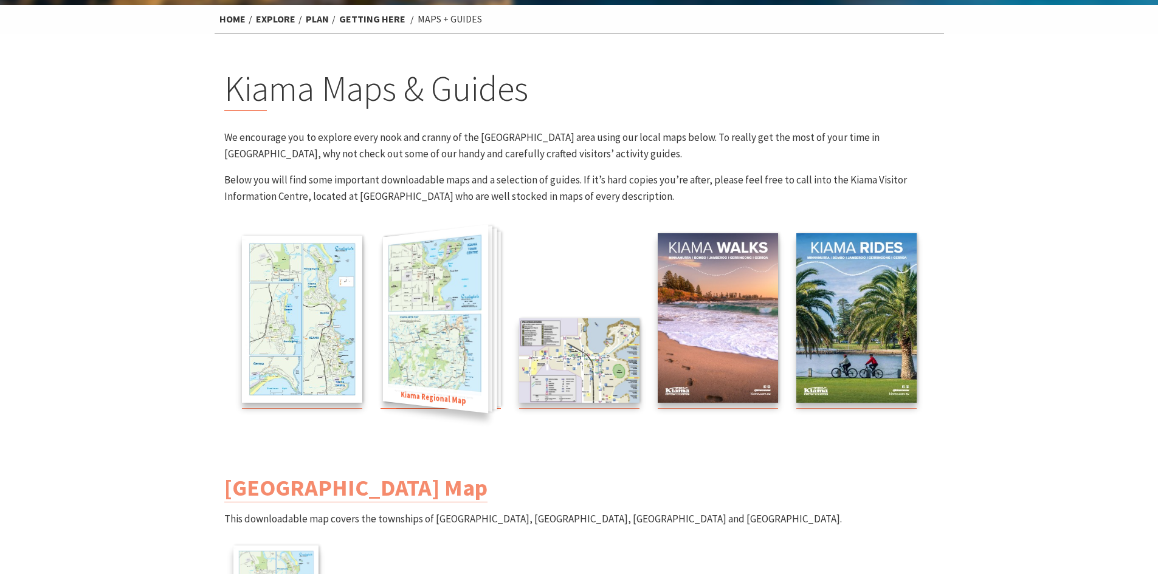
click at [453, 336] on img at bounding box center [434, 319] width 105 height 189
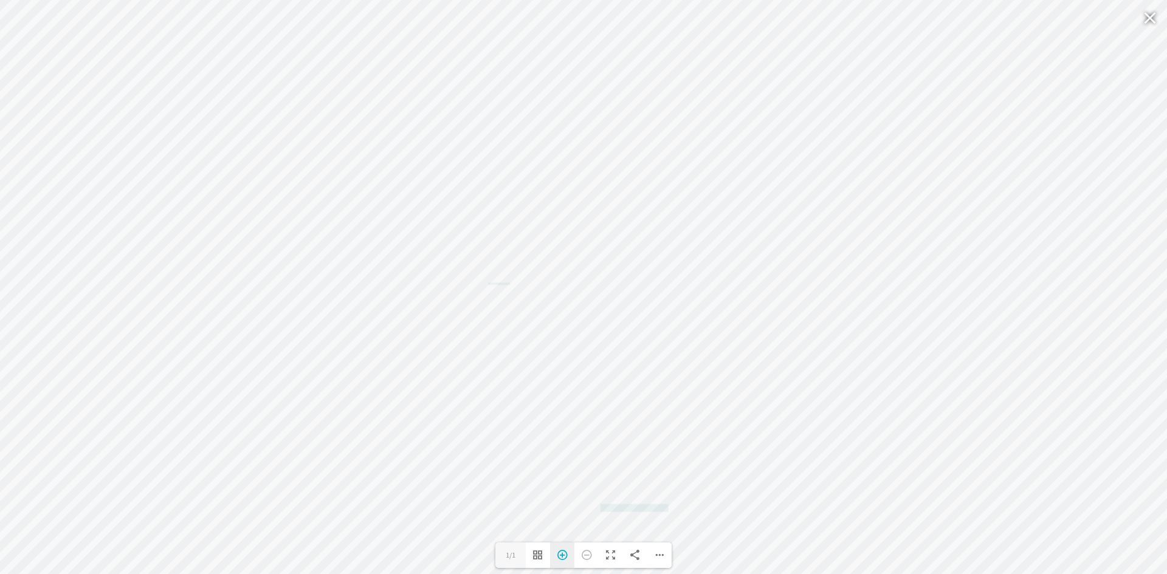
click at [562, 557] on div "Zoom In" at bounding box center [562, 556] width 24 height 26
click at [563, 557] on div "Zoom In" at bounding box center [562, 556] width 24 height 26
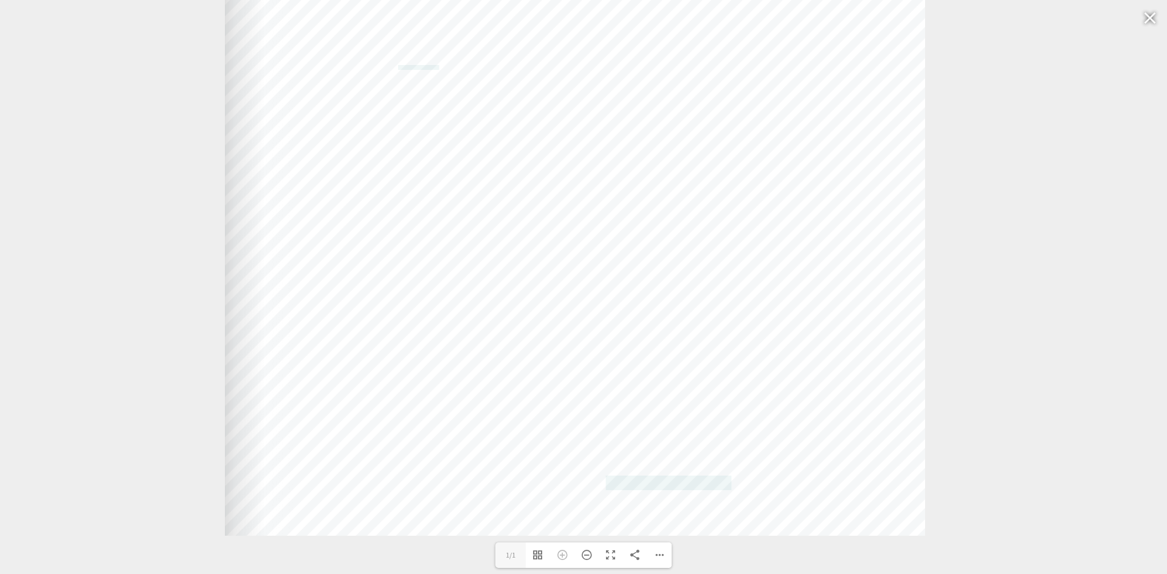
drag, startPoint x: 604, startPoint y: 379, endPoint x: 584, endPoint y: 240, distance: 140.0
click at [584, 240] on div "Web: www.kiama.com.au www.cartodraft.com.au" at bounding box center [575, 50] width 700 height 973
click at [1151, 25] on div at bounding box center [1150, 17] width 28 height 29
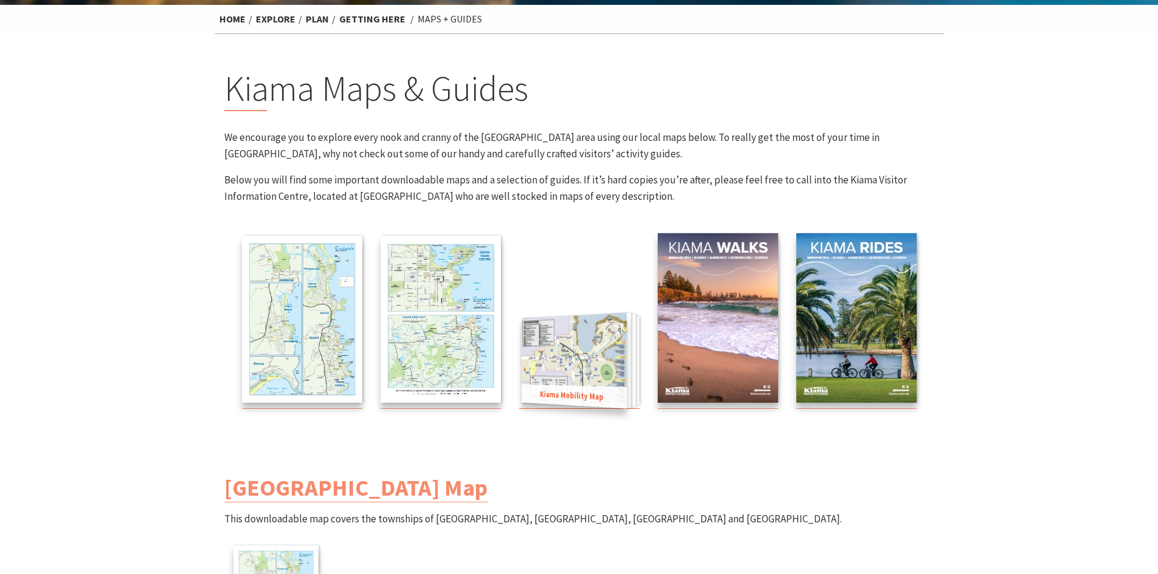
click at [613, 366] on img at bounding box center [573, 360] width 105 height 96
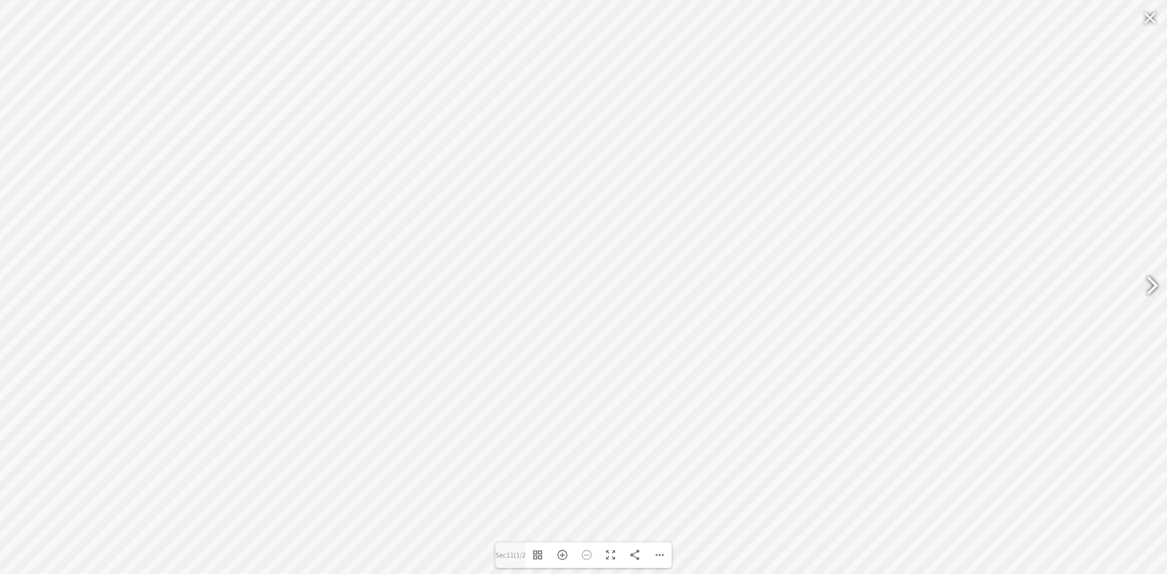
click at [1148, 292] on div at bounding box center [1147, 287] width 28 height 44
click at [1157, 288] on div at bounding box center [1147, 287] width 28 height 44
type input "Sec12"
click at [1146, 22] on div at bounding box center [1150, 17] width 28 height 29
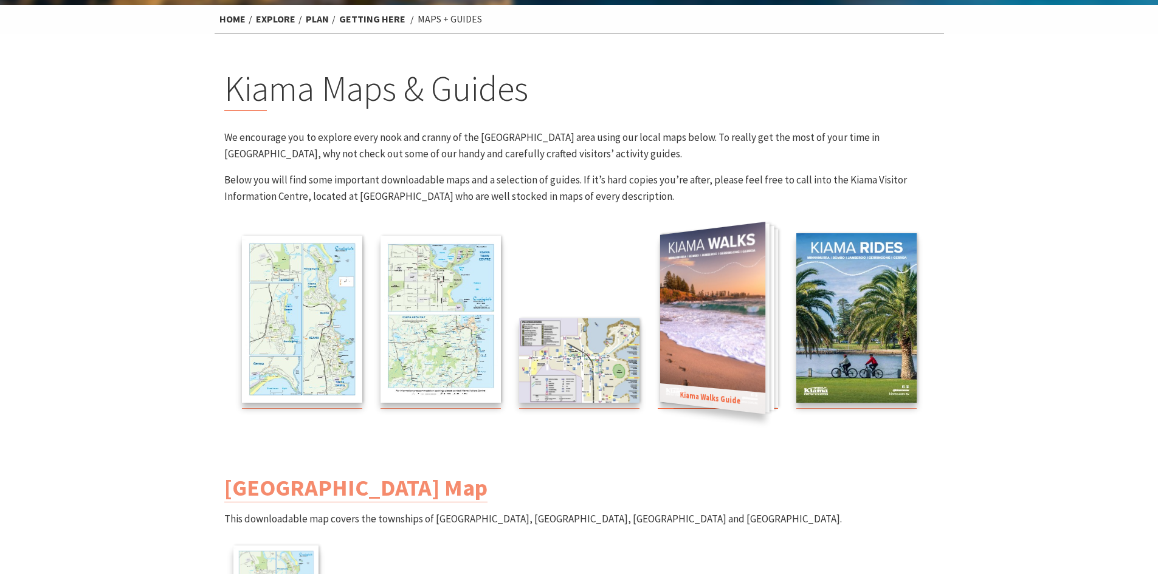
click at [724, 339] on img at bounding box center [712, 318] width 105 height 192
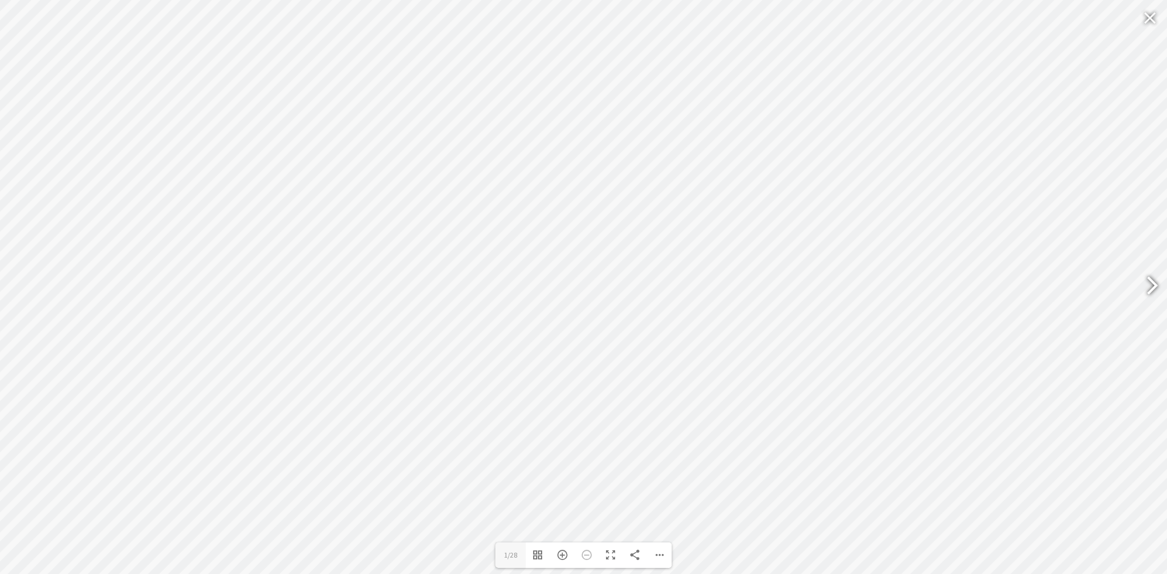
click at [1149, 291] on div at bounding box center [1147, 287] width 28 height 44
click at [1150, 290] on div at bounding box center [1147, 287] width 28 height 44
click at [1150, 280] on div at bounding box center [1147, 287] width 28 height 44
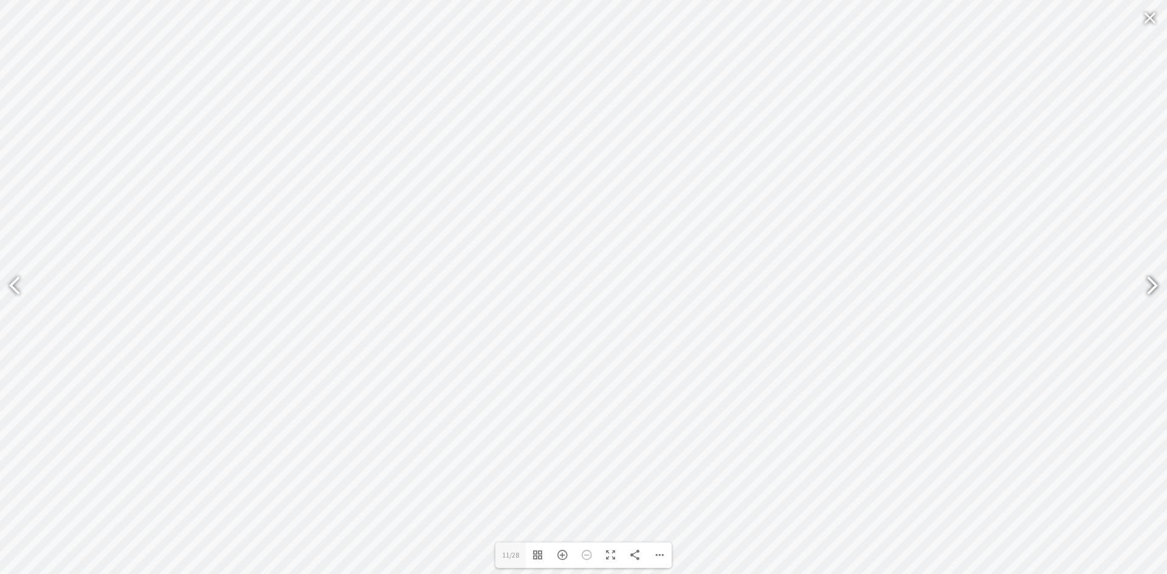
click at [1150, 280] on div at bounding box center [1147, 287] width 28 height 44
click at [1148, 277] on div at bounding box center [1147, 287] width 28 height 44
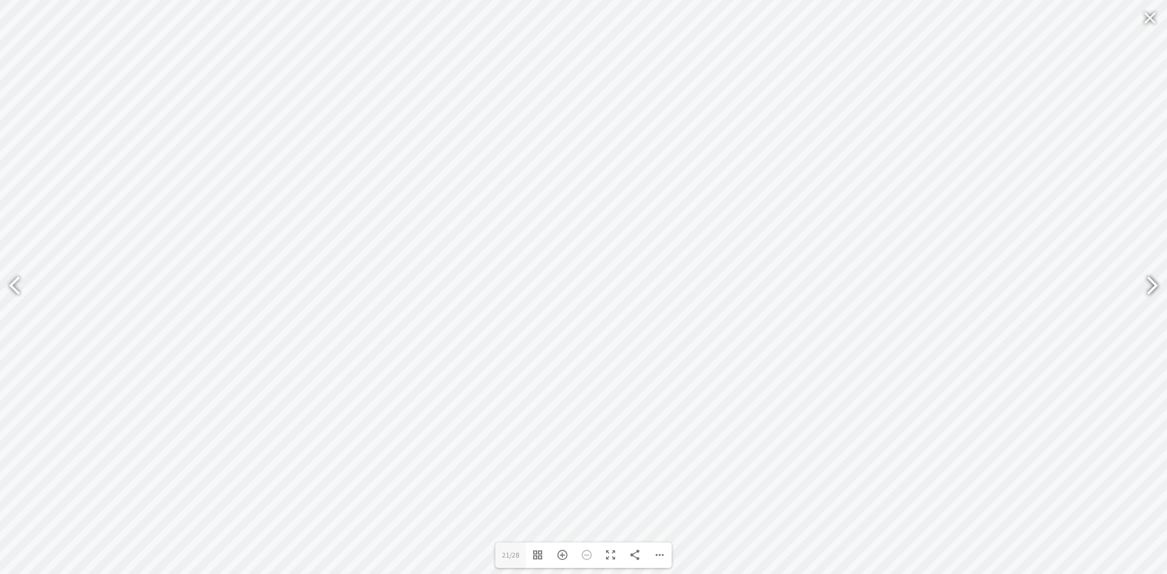
click at [1148, 277] on div at bounding box center [1147, 287] width 28 height 44
click at [13, 288] on div at bounding box center [20, 287] width 28 height 44
click at [1157, 290] on div at bounding box center [1147, 287] width 28 height 44
click at [1157, 289] on div at bounding box center [1147, 287] width 28 height 44
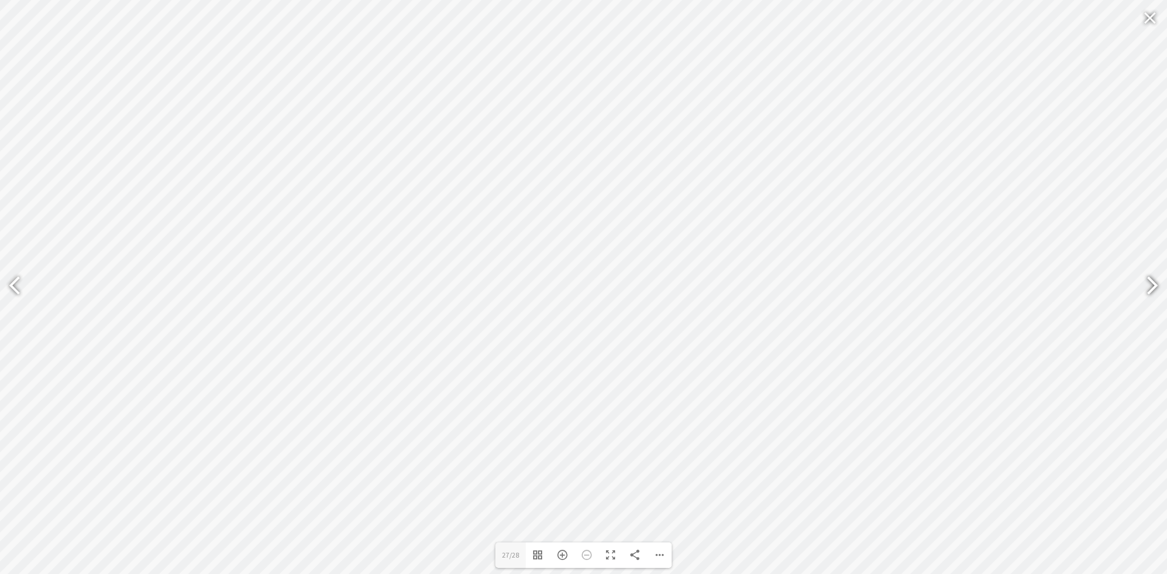
click at [1157, 289] on div at bounding box center [1147, 287] width 28 height 44
type input "28"
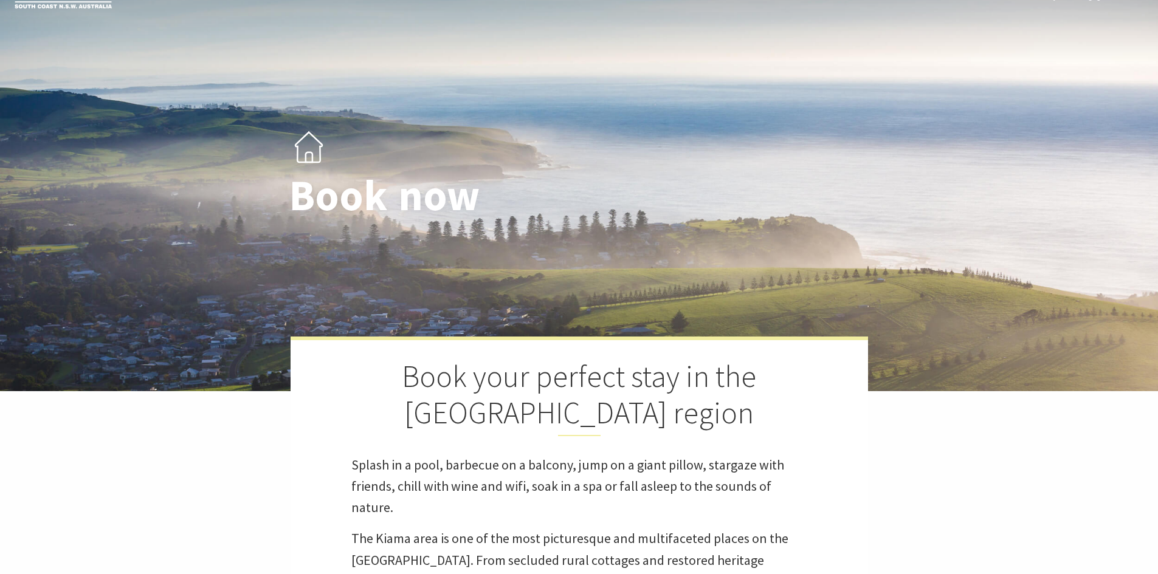
select select "3"
select select "2"
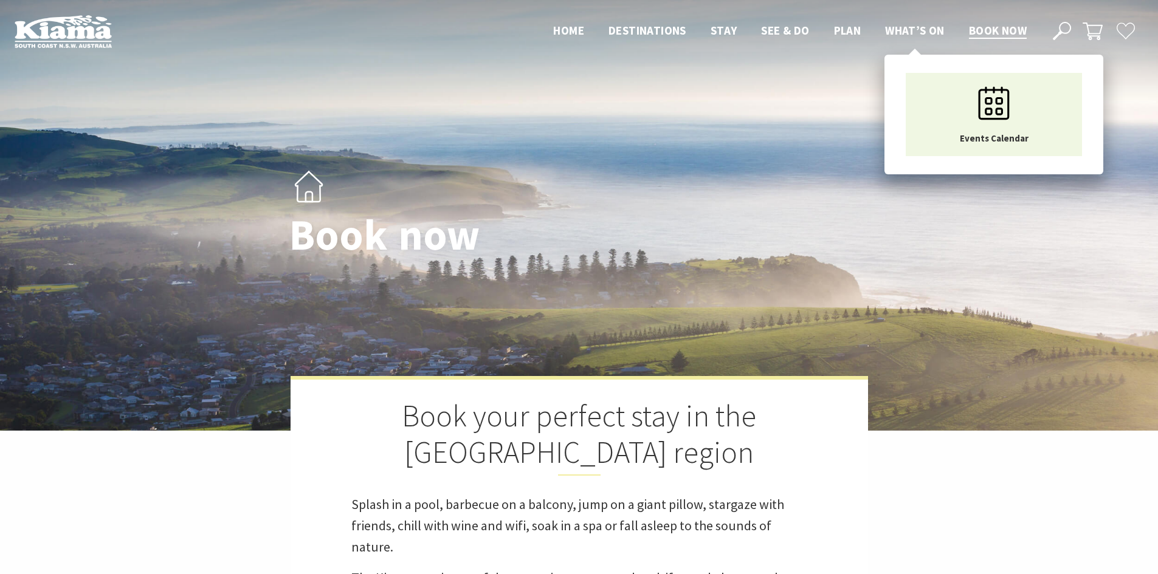
click at [929, 32] on span "What’s On" at bounding box center [915, 30] width 60 height 15
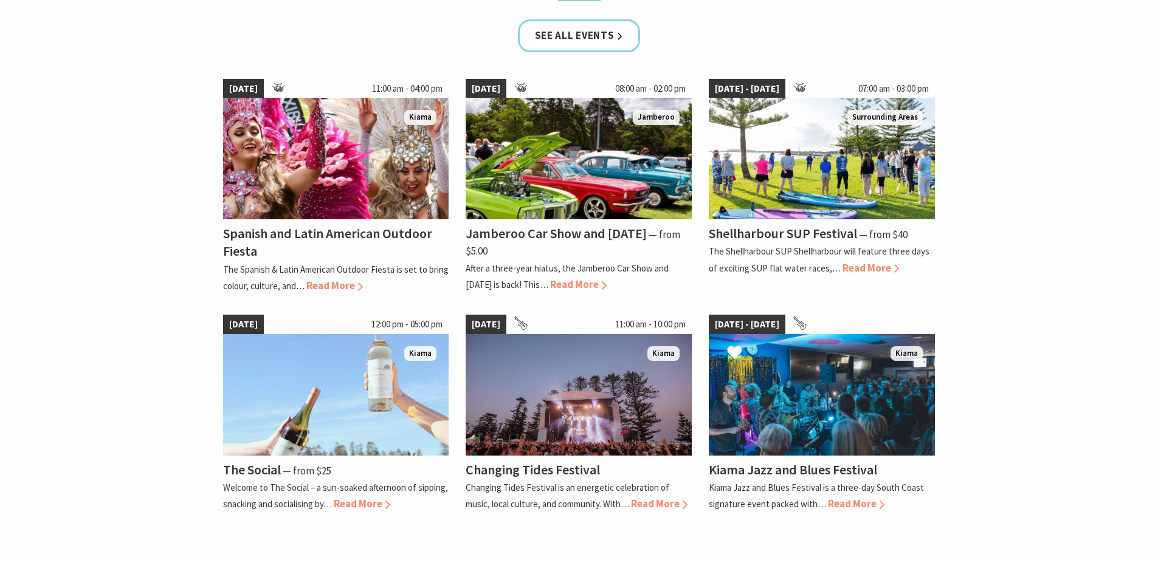
scroll to position [851, 0]
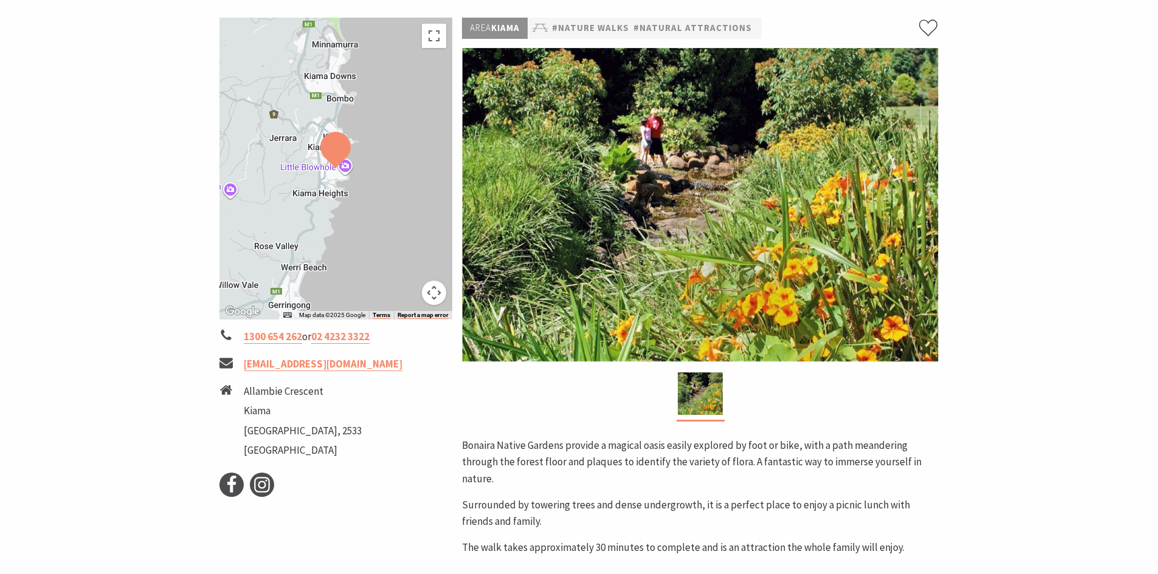
scroll to position [122, 0]
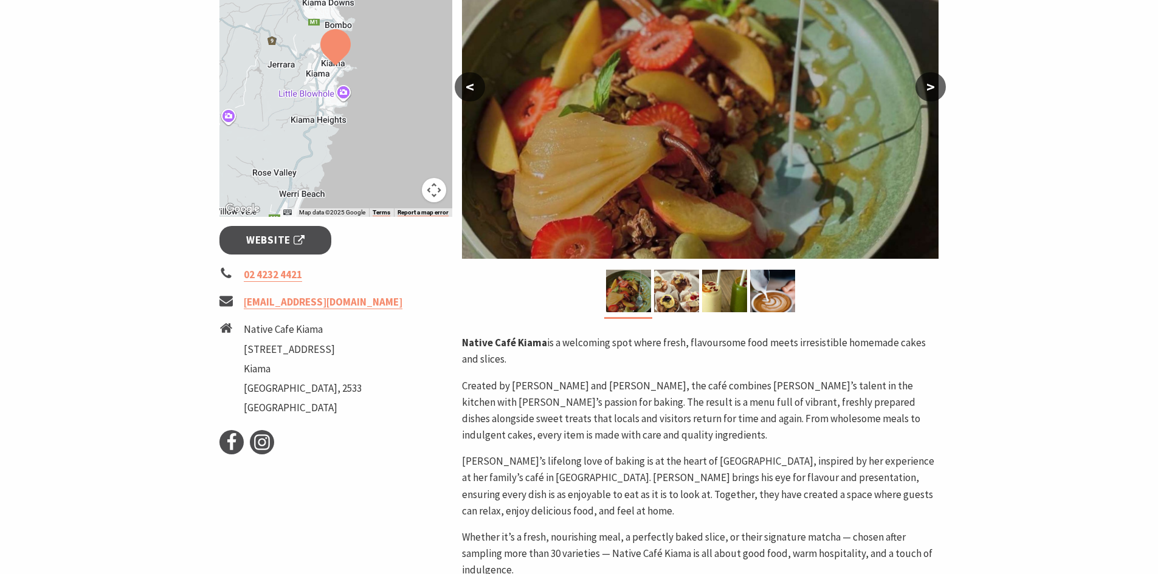
scroll to position [304, 0]
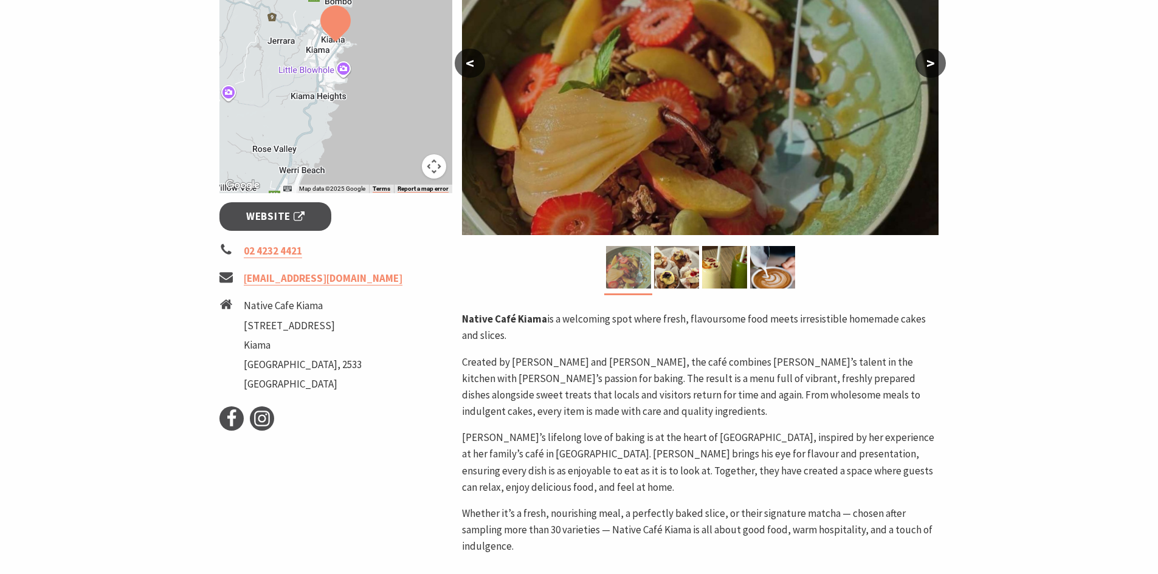
click at [640, 264] on img at bounding box center [628, 267] width 45 height 43
click at [670, 260] on img at bounding box center [676, 267] width 45 height 43
